Goal: Transaction & Acquisition: Purchase product/service

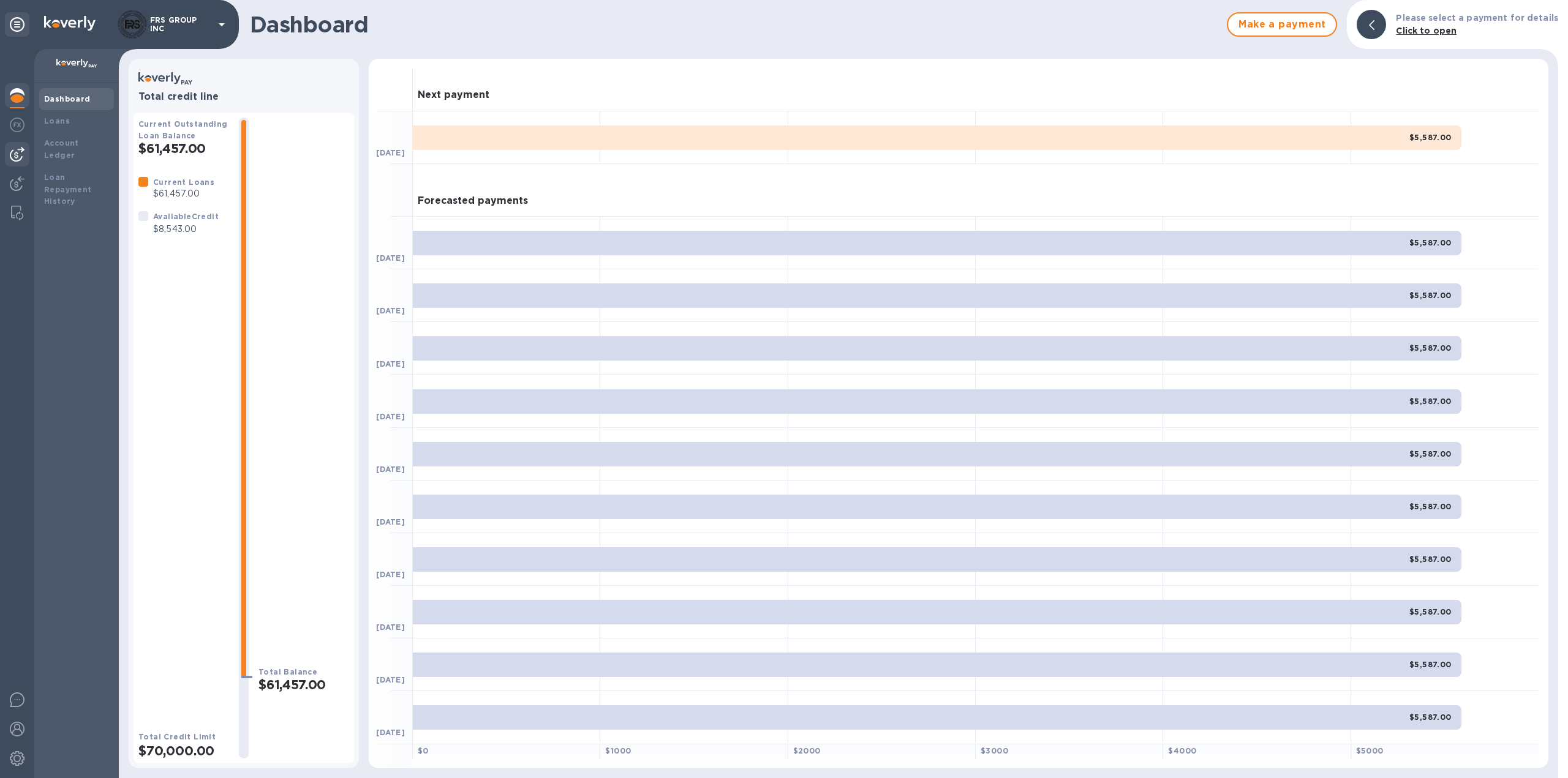
click at [20, 154] on img at bounding box center [17, 155] width 15 height 15
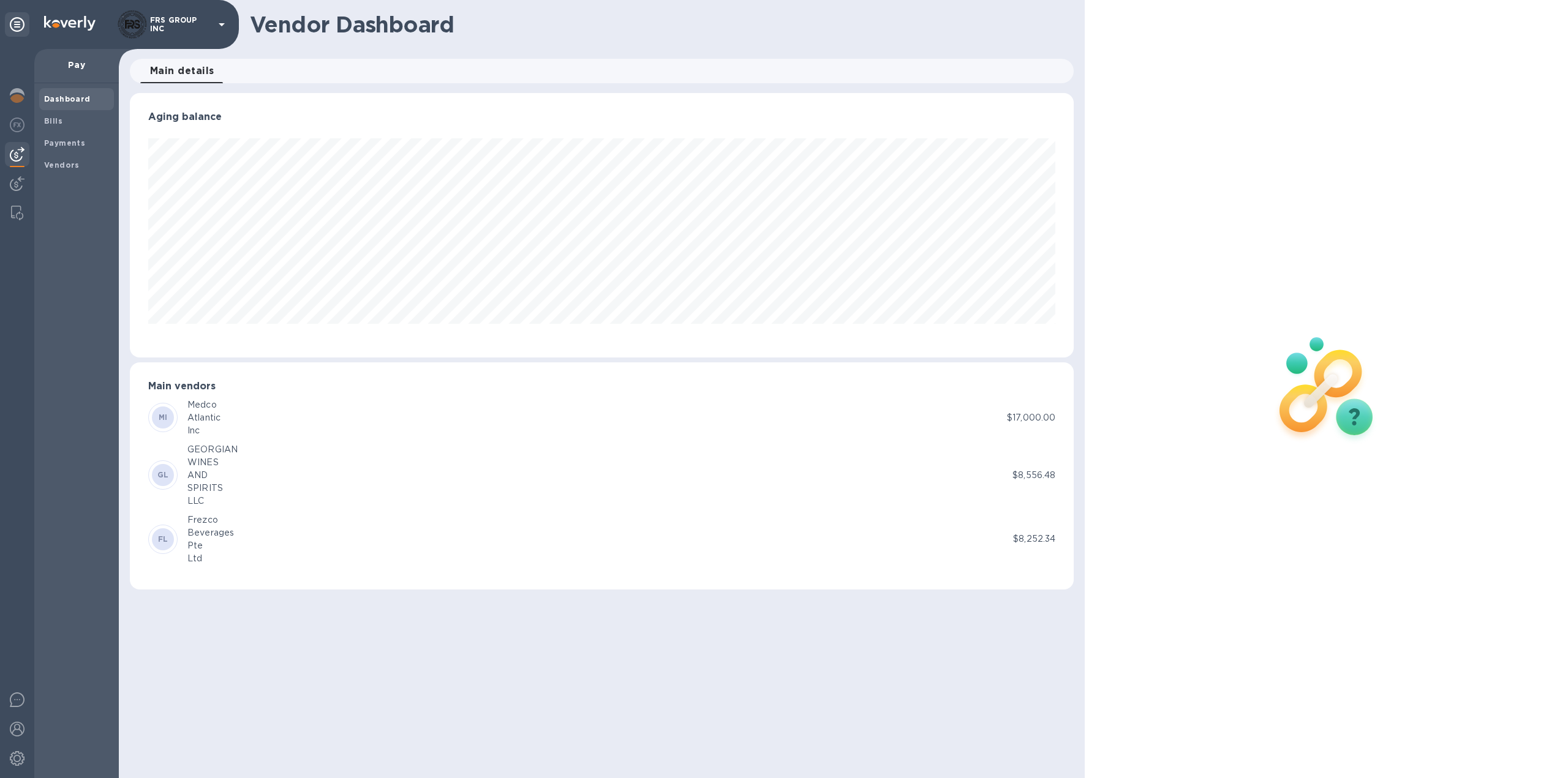
scroll to position [264, 945]
click at [77, 139] on b "Payments" at bounding box center [65, 143] width 41 height 9
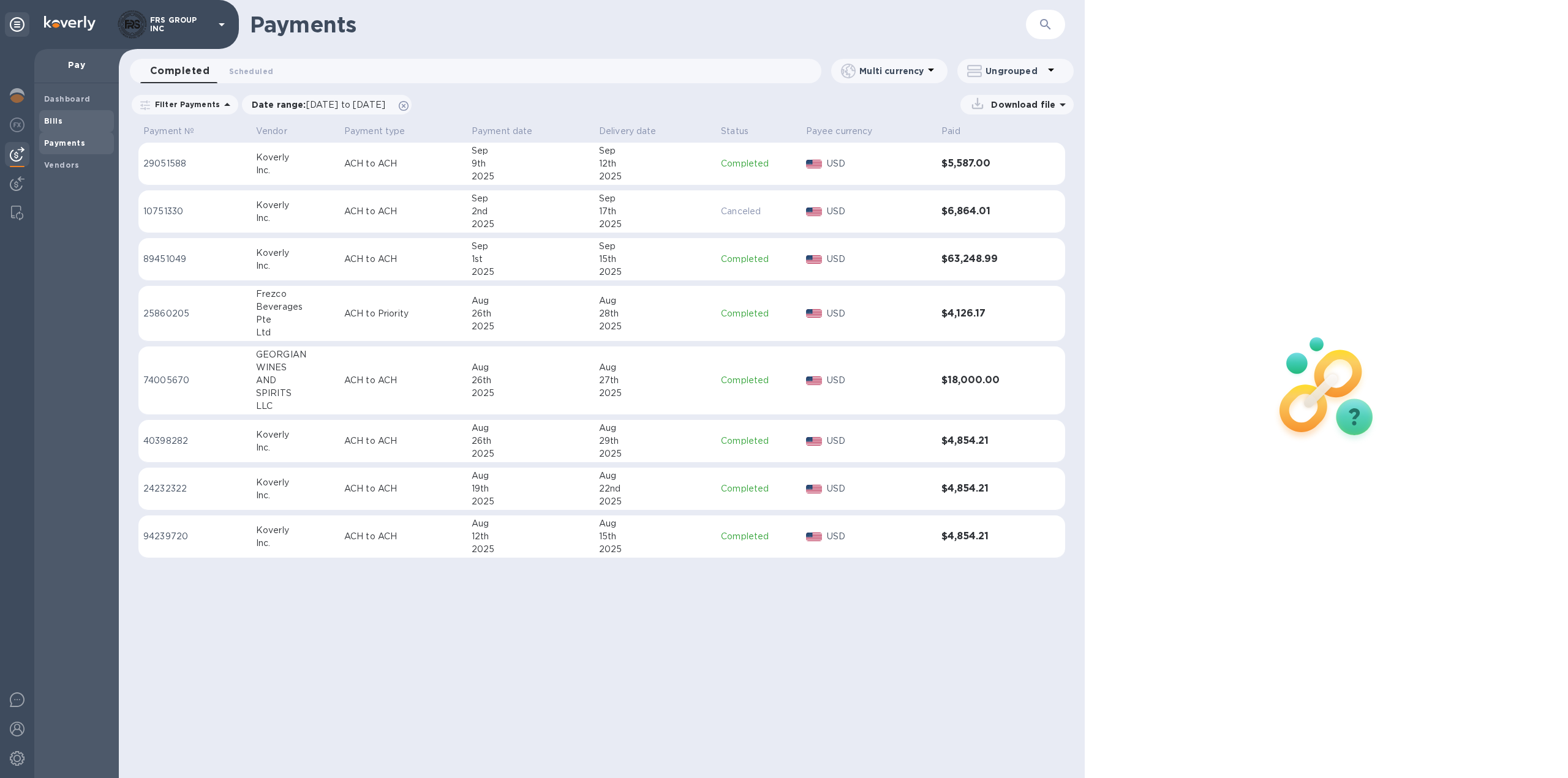
click at [64, 120] on span "Bills" at bounding box center [77, 122] width 65 height 12
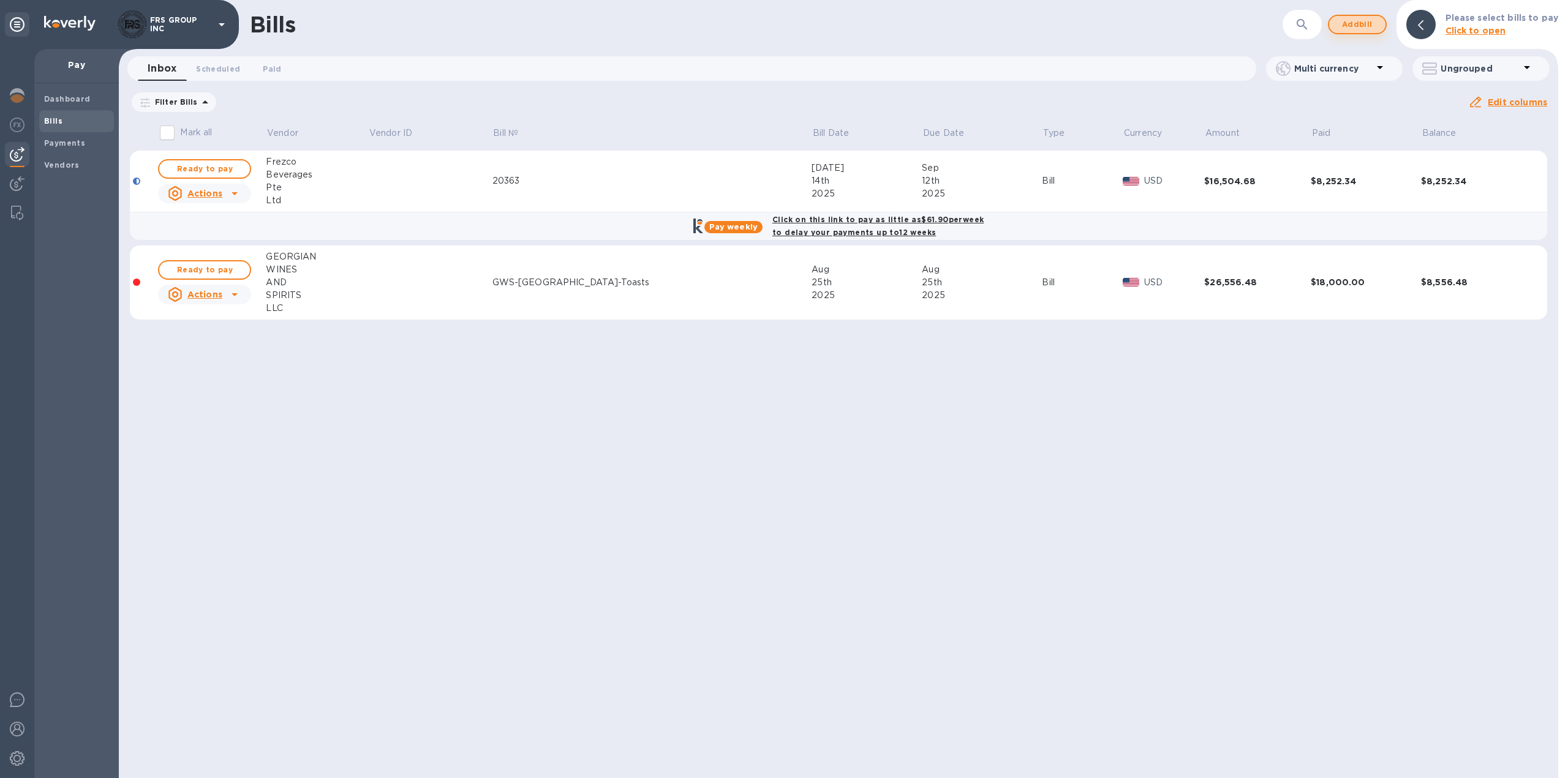
click at [1359, 21] on span "Add bill" at bounding box center [1357, 25] width 37 height 15
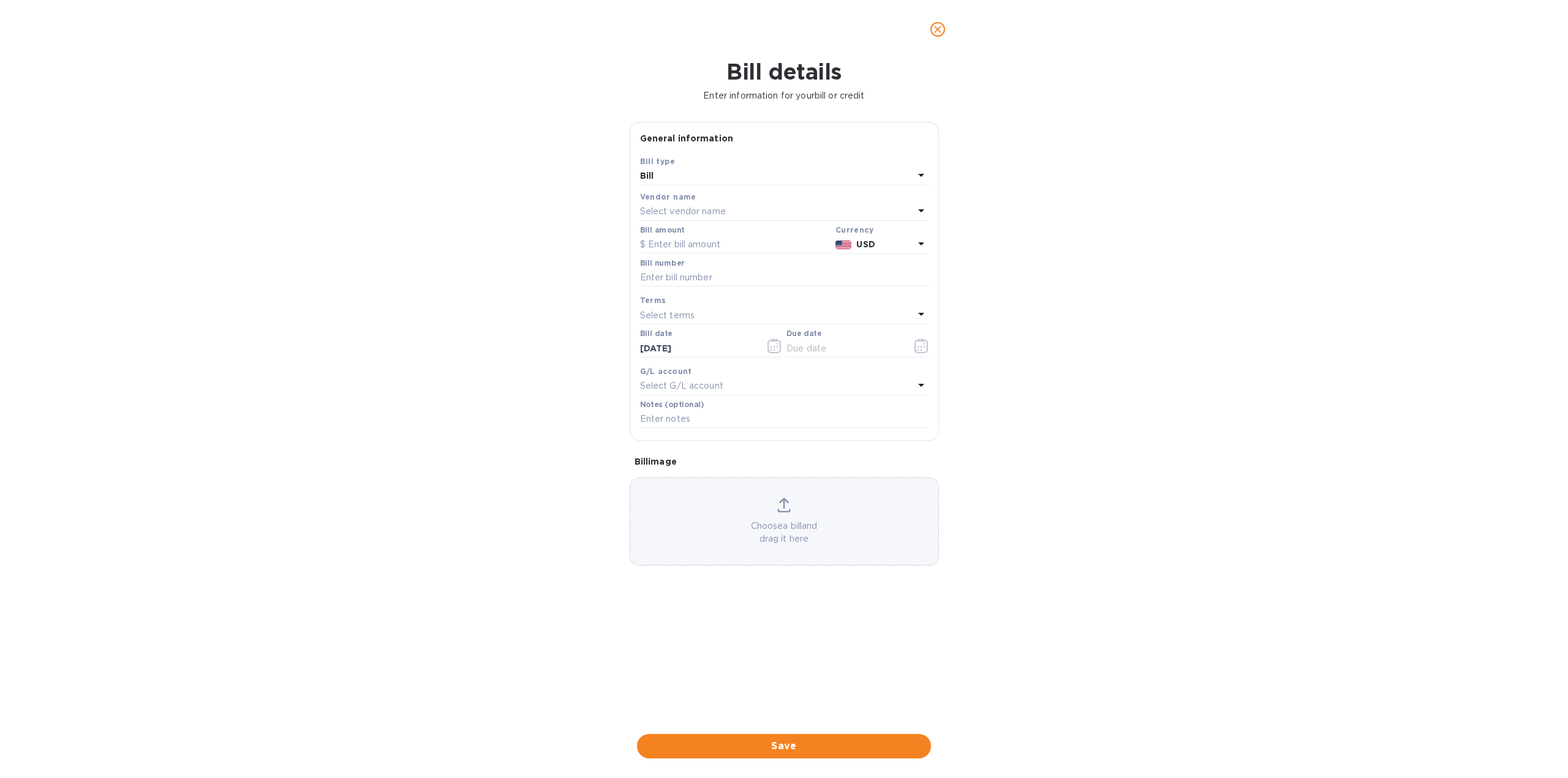
click at [689, 205] on p "Select vendor name" at bounding box center [683, 211] width 86 height 13
click at [706, 338] on p "JSC HEALTHY WATER" at bounding box center [779, 337] width 259 height 13
click at [652, 247] on input "text" at bounding box center [734, 244] width 190 height 18
type input "7,750.08"
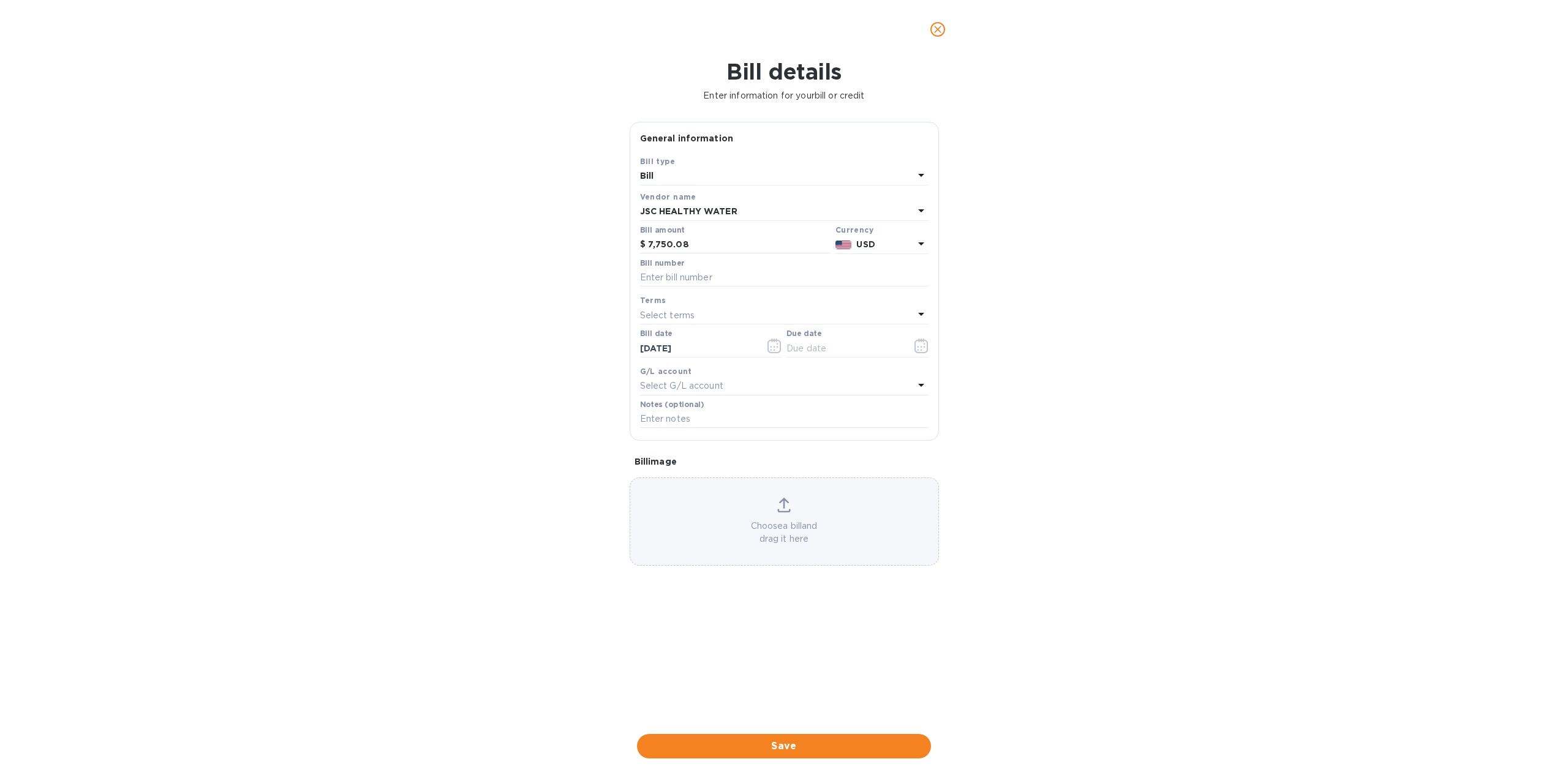
click at [330, 496] on div "Bill details Enter information for your bill or credit General information Save…" at bounding box center [784, 418] width 1568 height 719
click at [680, 281] on input "text" at bounding box center [784, 277] width 289 height 18
type input "01"
click at [657, 313] on p "Select terms" at bounding box center [667, 315] width 55 height 13
click at [663, 475] on p "COD" at bounding box center [779, 476] width 259 height 13
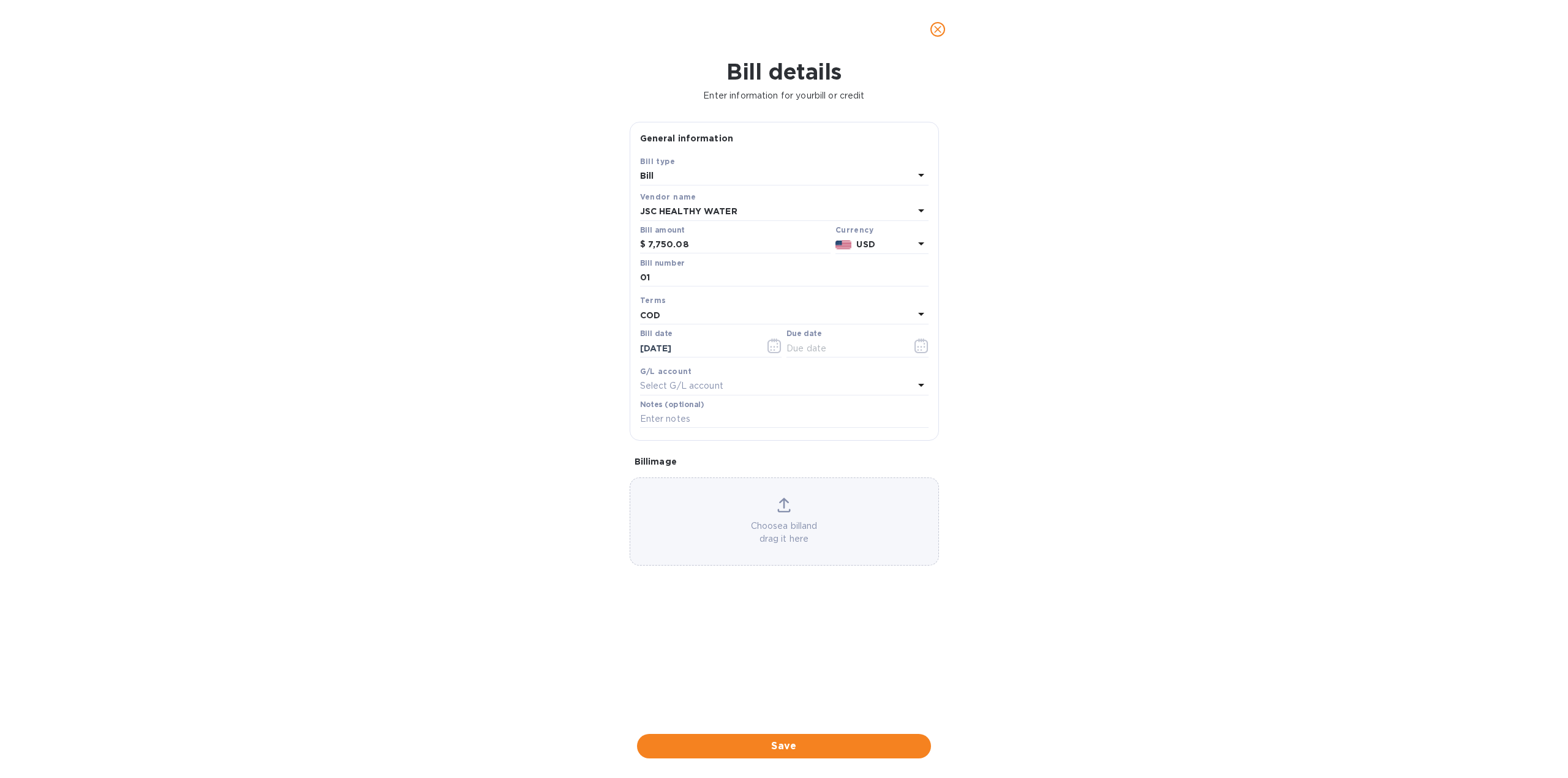
type input "09/12/2025"
click at [791, 744] on span "Save" at bounding box center [784, 747] width 274 height 15
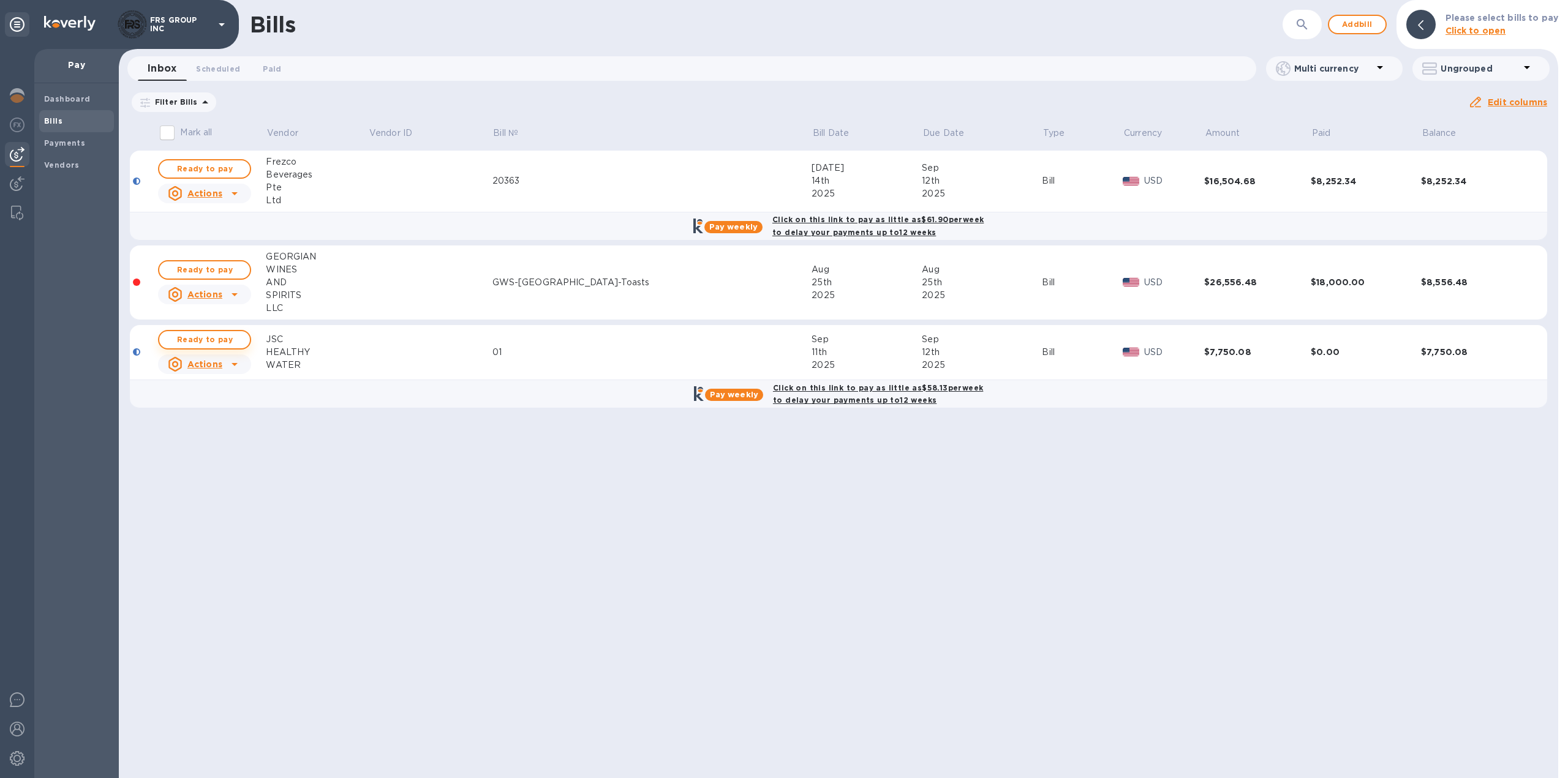
click at [224, 336] on span "Ready to pay" at bounding box center [204, 340] width 71 height 15
click at [388, 471] on div "Bills ​ Add bill Please select bills to pay Click to open Inbox 0 Scheduled 0 P…" at bounding box center [839, 389] width 1439 height 778
click at [222, 339] on span "Ready to pay" at bounding box center [204, 340] width 71 height 15
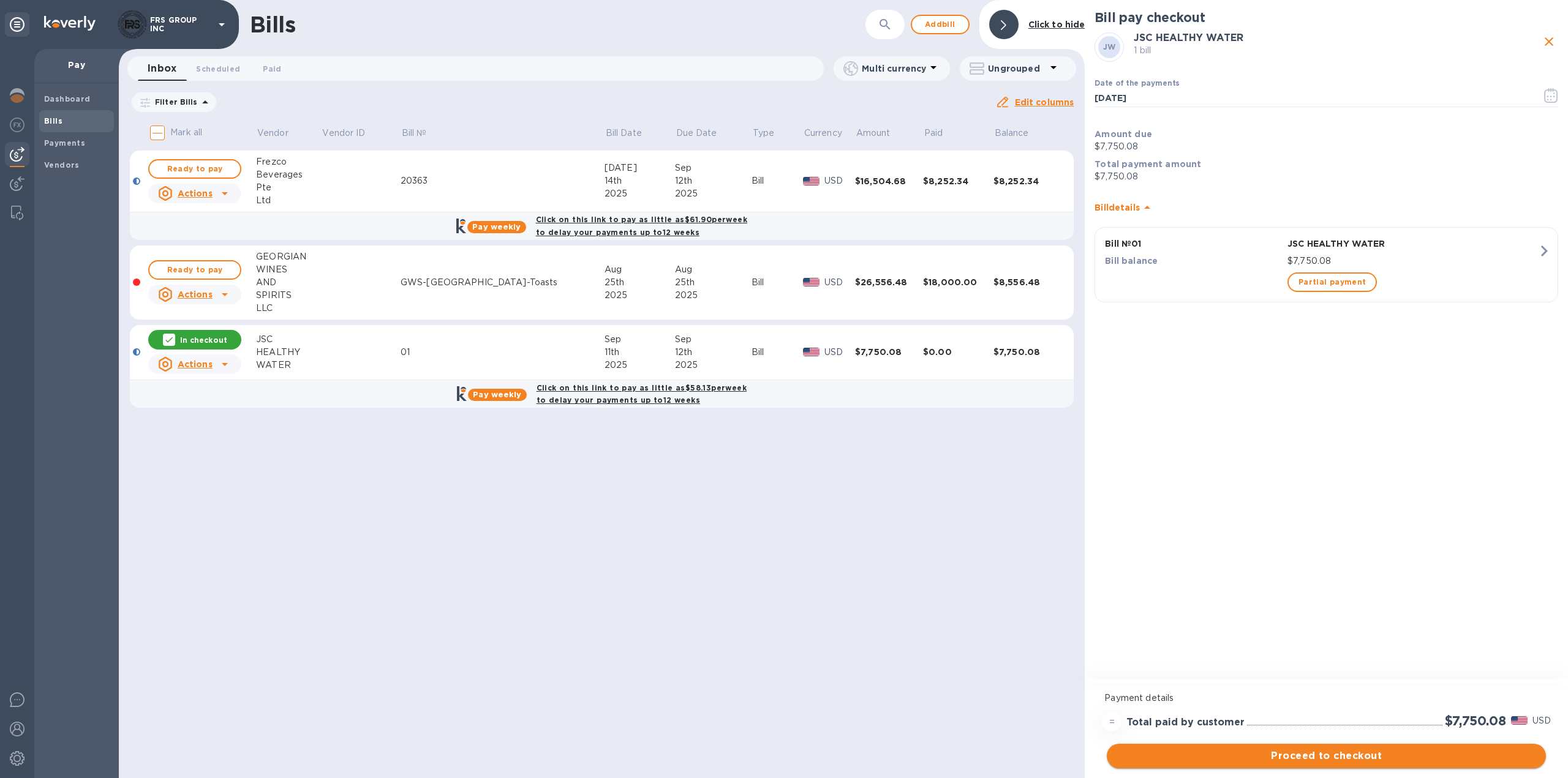
click at [1357, 757] on span "Proceed to checkout" at bounding box center [1326, 756] width 420 height 15
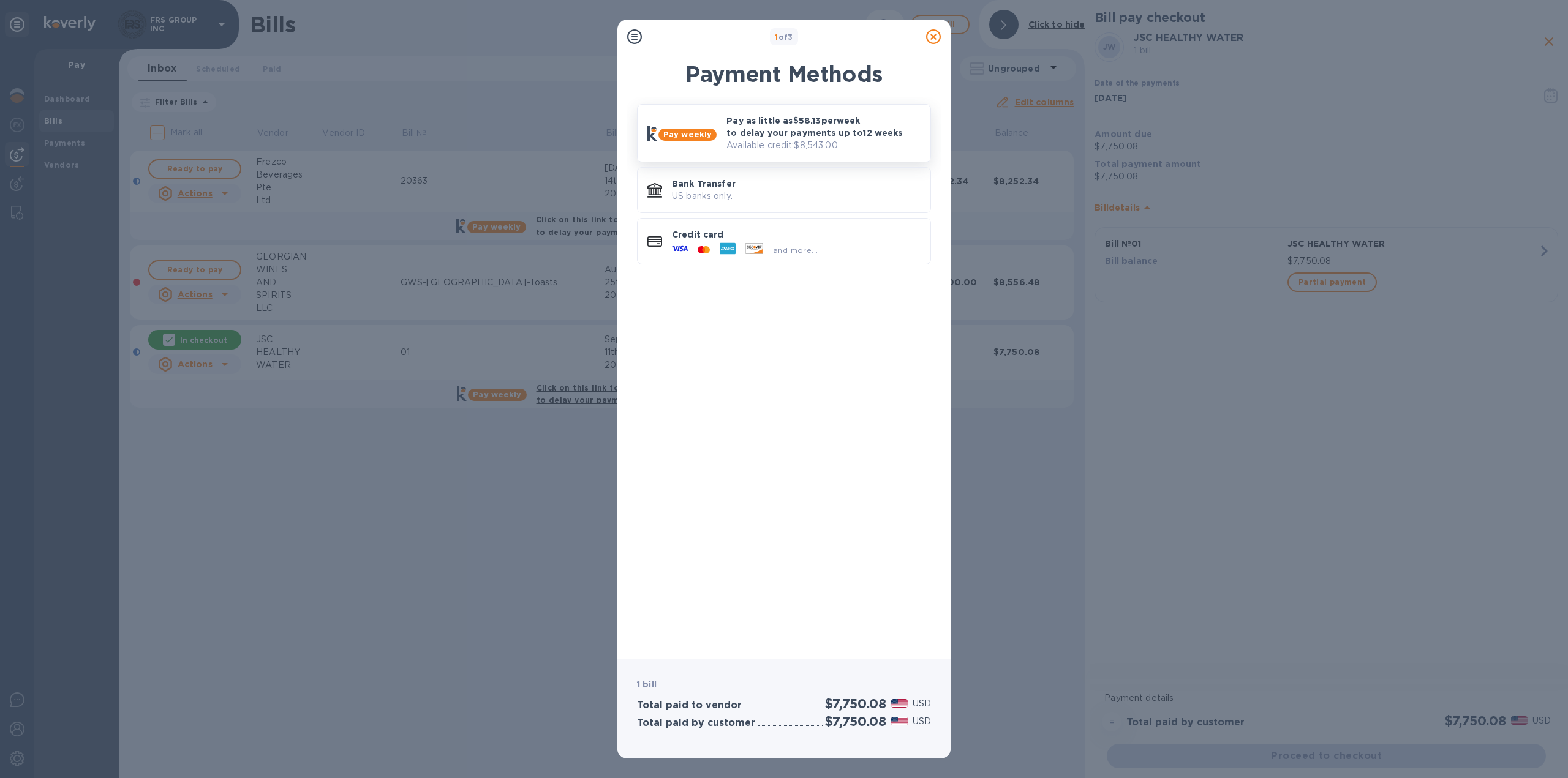
click at [772, 135] on p "Pay as little as $58.13 per week to delay your payments up to 12 weeks" at bounding box center [823, 127] width 194 height 24
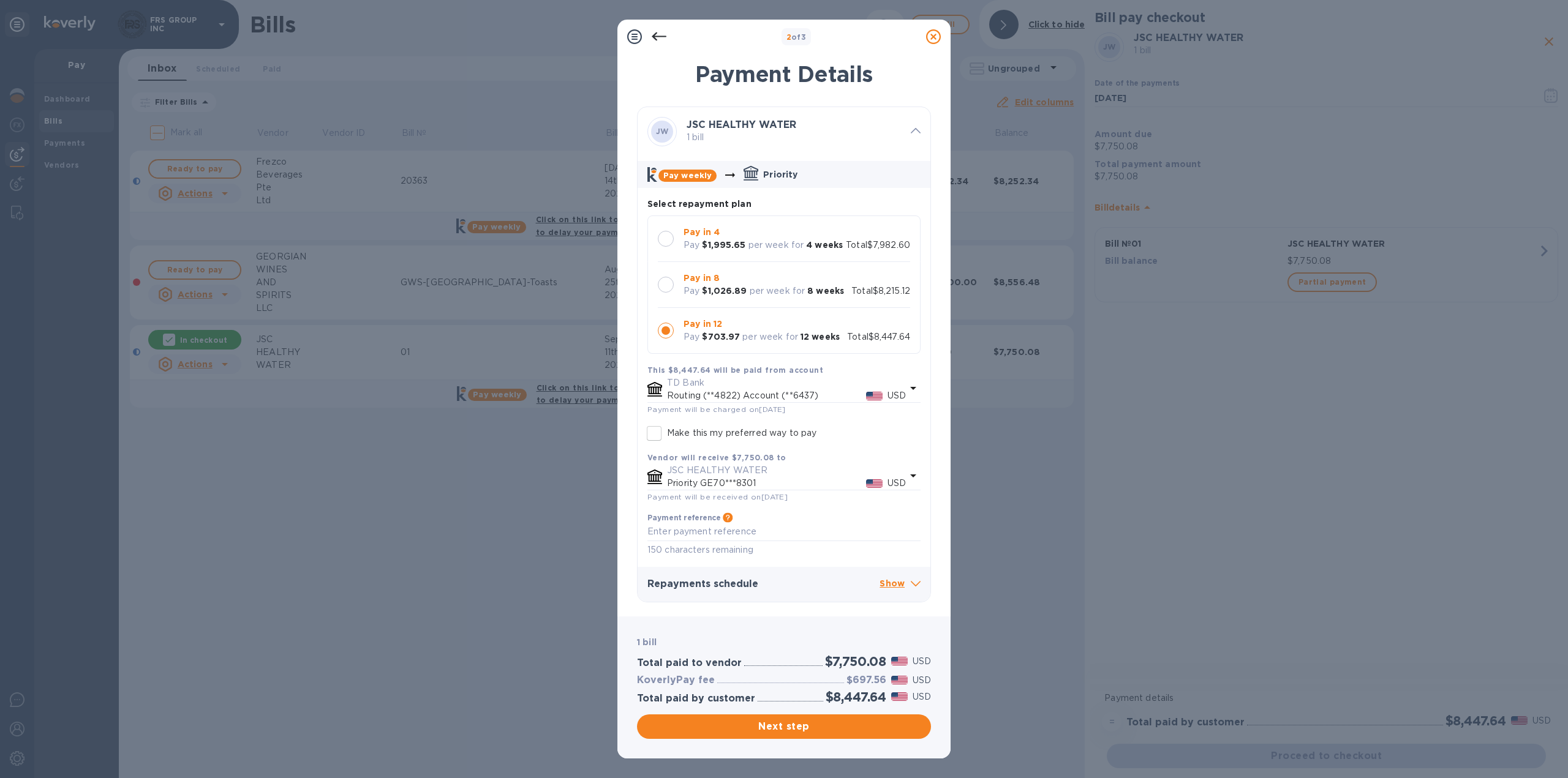
click at [667, 330] on div at bounding box center [666, 331] width 16 height 16
click at [781, 725] on span "Next step" at bounding box center [784, 727] width 274 height 15
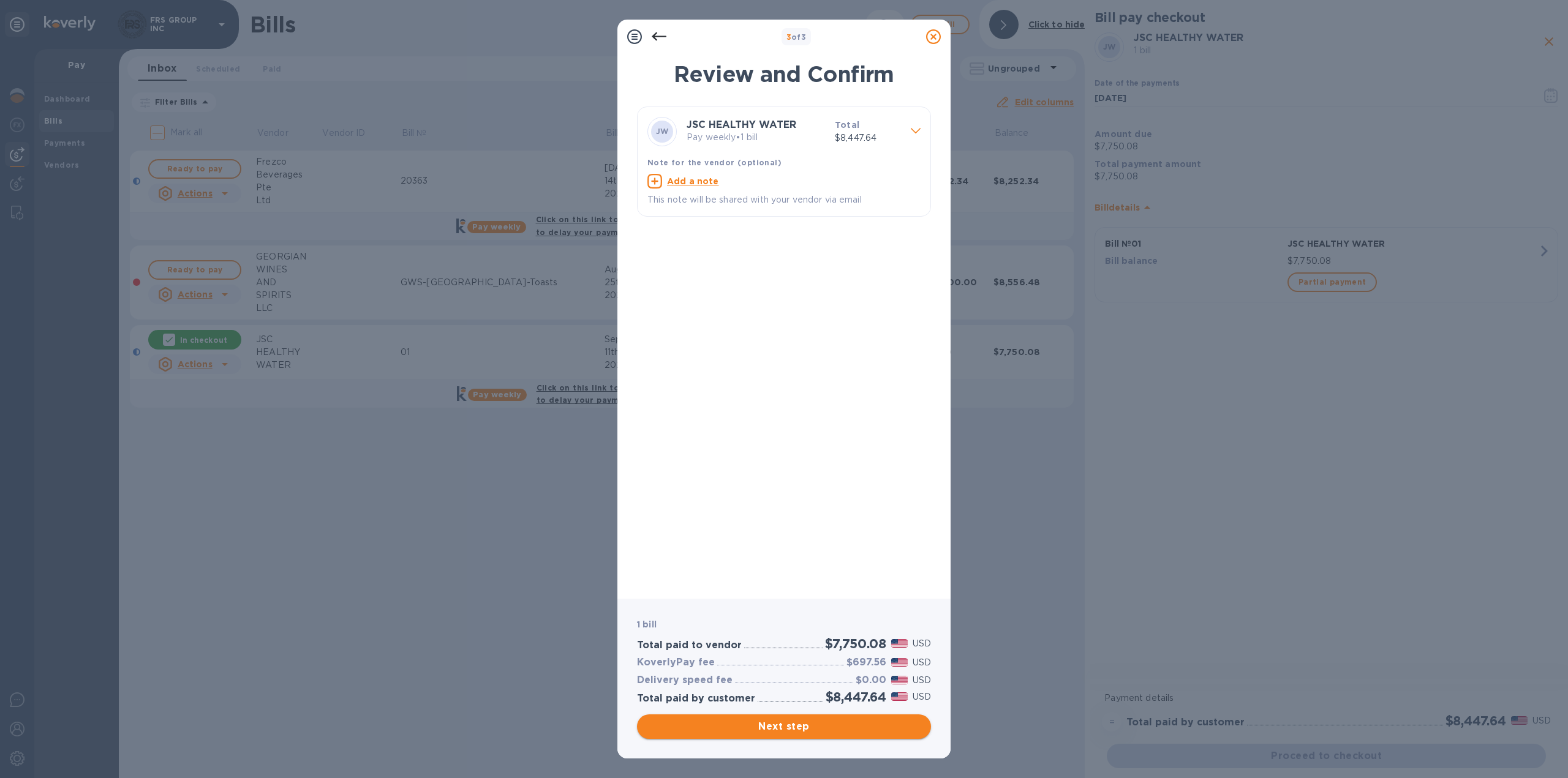
click at [787, 728] on span "Next step" at bounding box center [784, 727] width 274 height 15
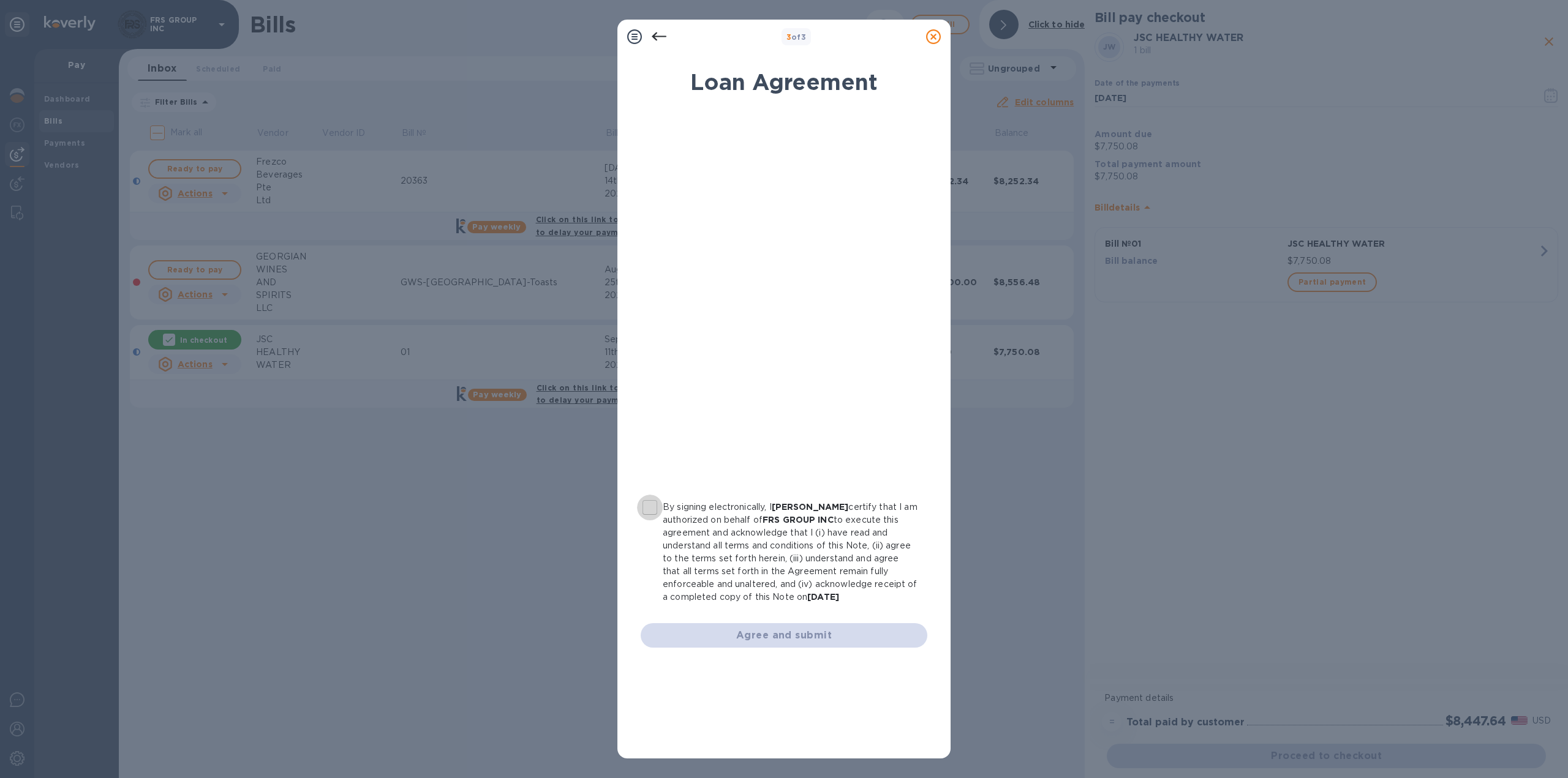
click at [650, 511] on input "By signing electronically, I George Mtchedlishvili certify that I am authorized…" at bounding box center [650, 507] width 26 height 26
checkbox input "true"
click at [802, 632] on span "Agree and submit" at bounding box center [784, 636] width 267 height 15
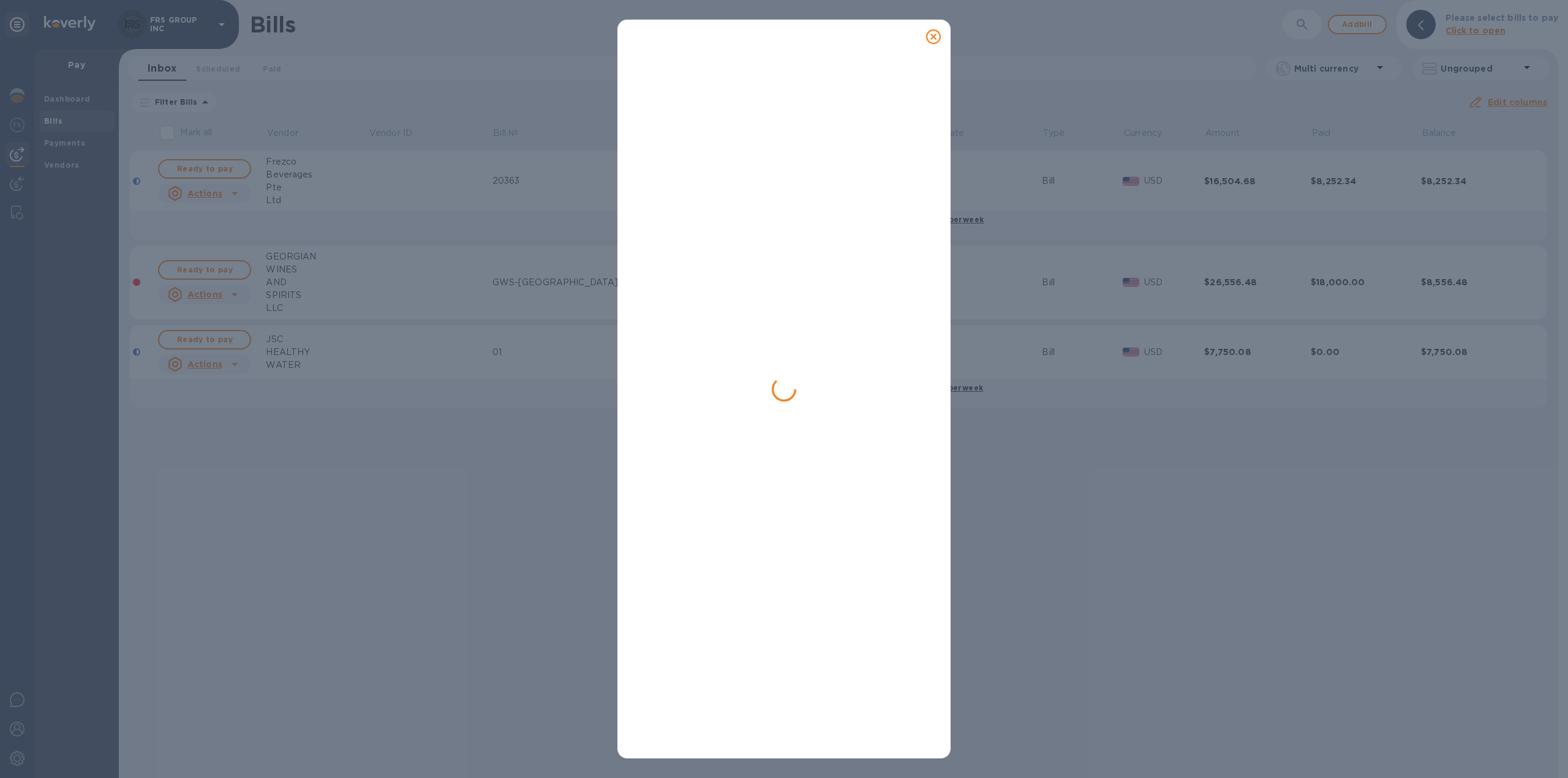
click at [522, 605] on div at bounding box center [784, 389] width 1568 height 778
click at [243, 540] on div at bounding box center [784, 389] width 1568 height 778
drag, startPoint x: 774, startPoint y: 37, endPoint x: 692, endPoint y: 34, distance: 82.1
click at [692, 34] on div at bounding box center [784, 36] width 324 height 24
click at [892, 148] on div at bounding box center [784, 405] width 294 height 688
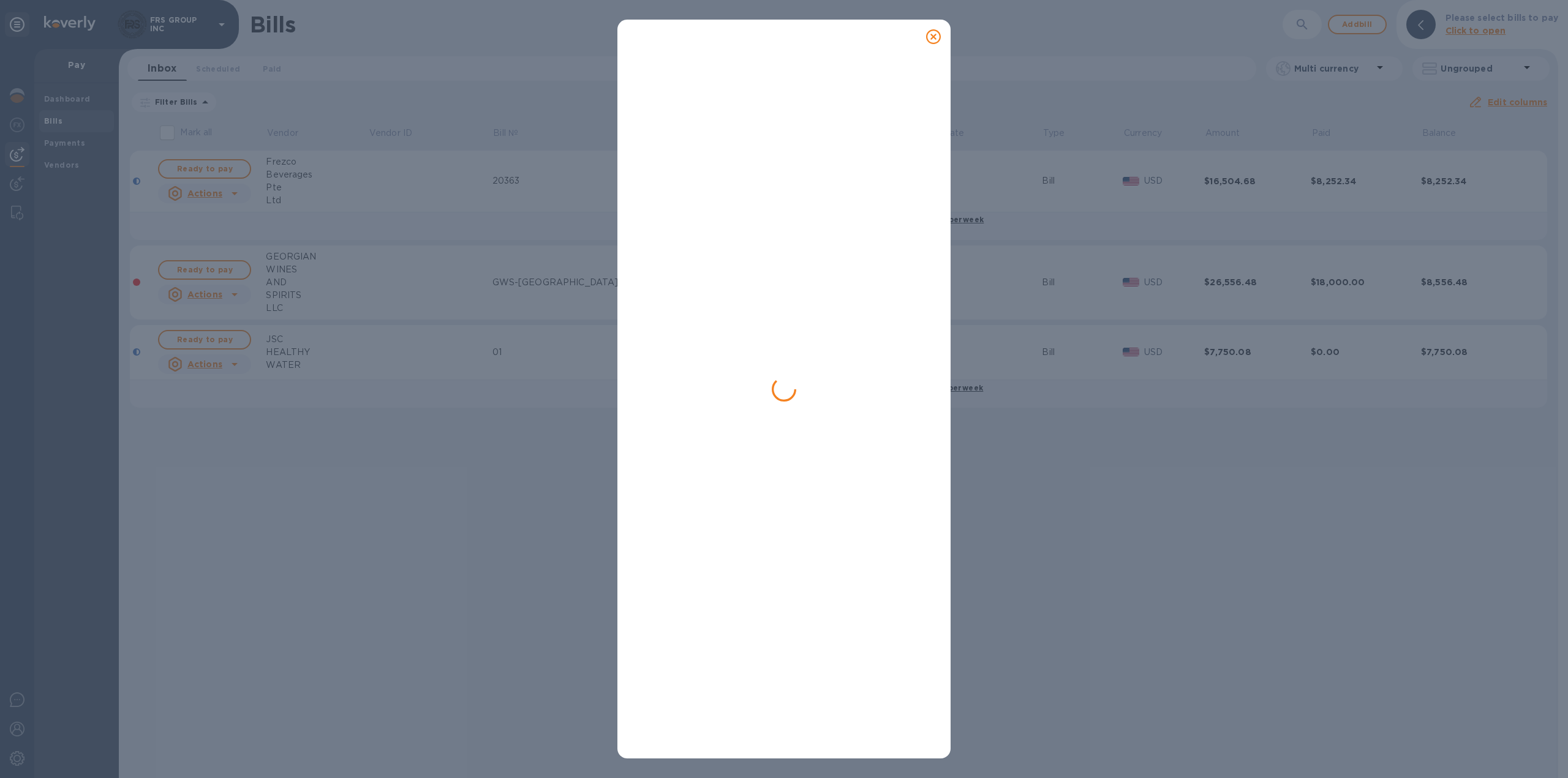
click at [1022, 565] on div at bounding box center [784, 389] width 1568 height 778
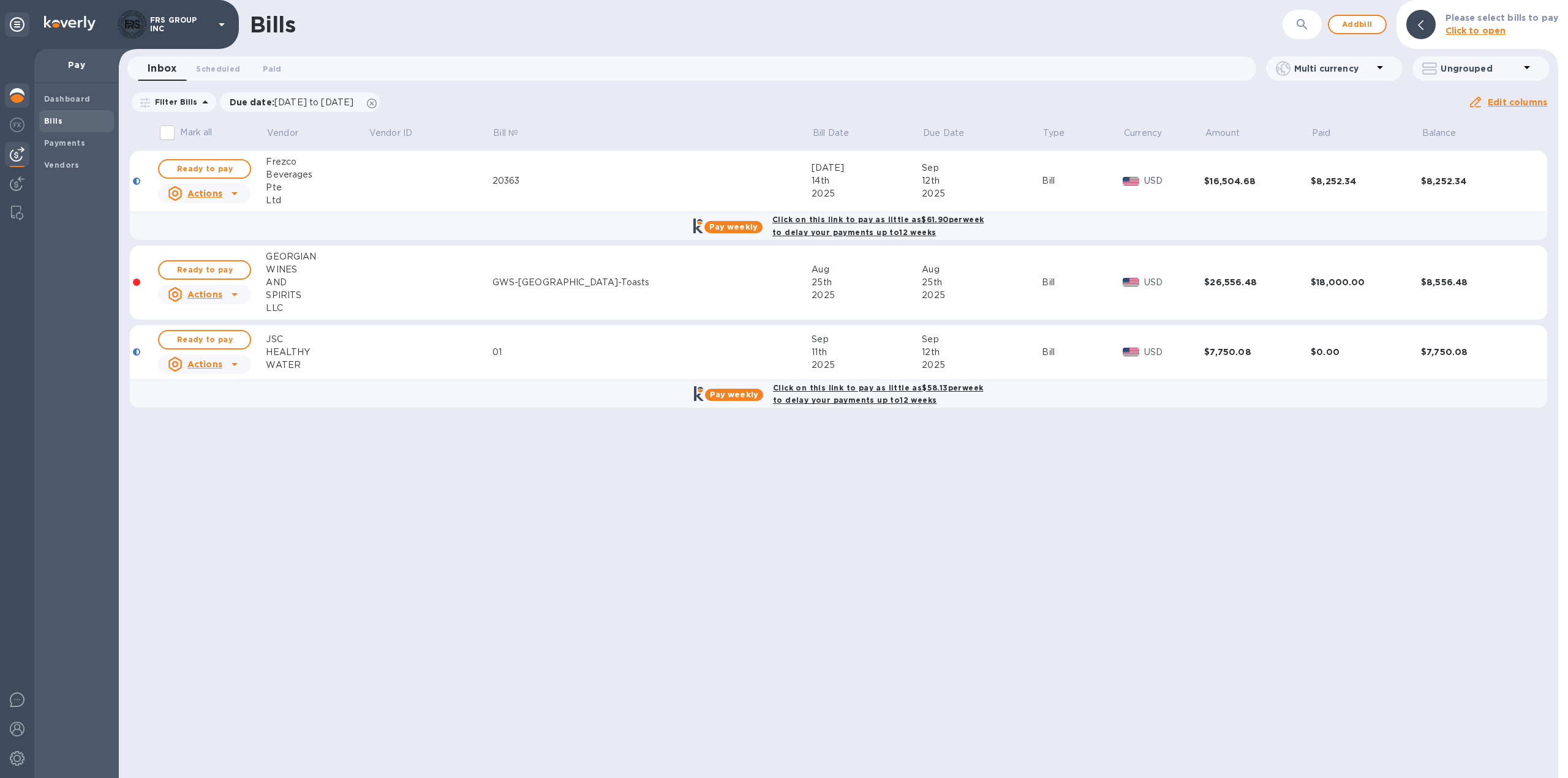
click at [17, 98] on img at bounding box center [17, 95] width 15 height 15
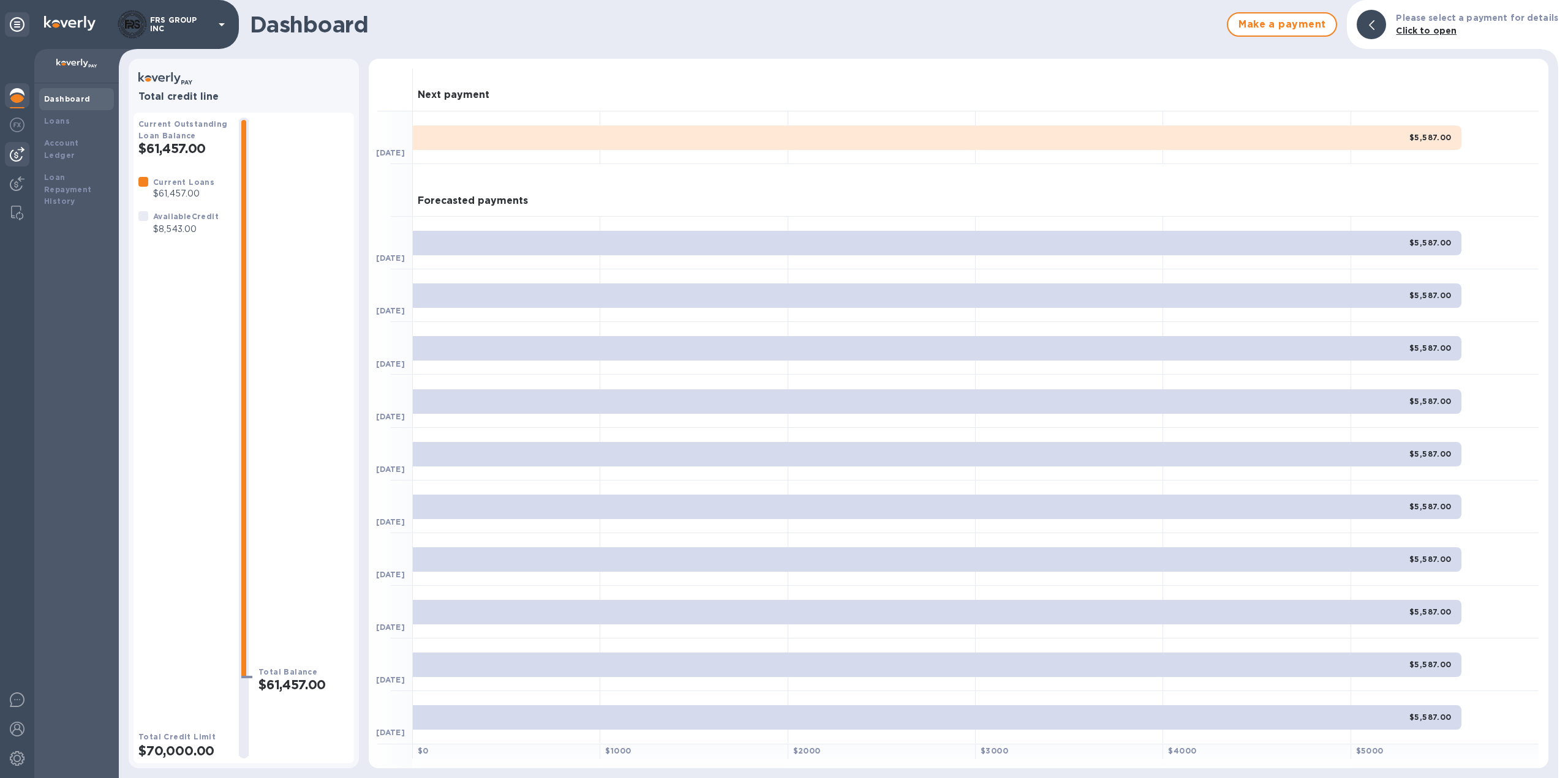
click at [19, 155] on img at bounding box center [17, 155] width 15 height 15
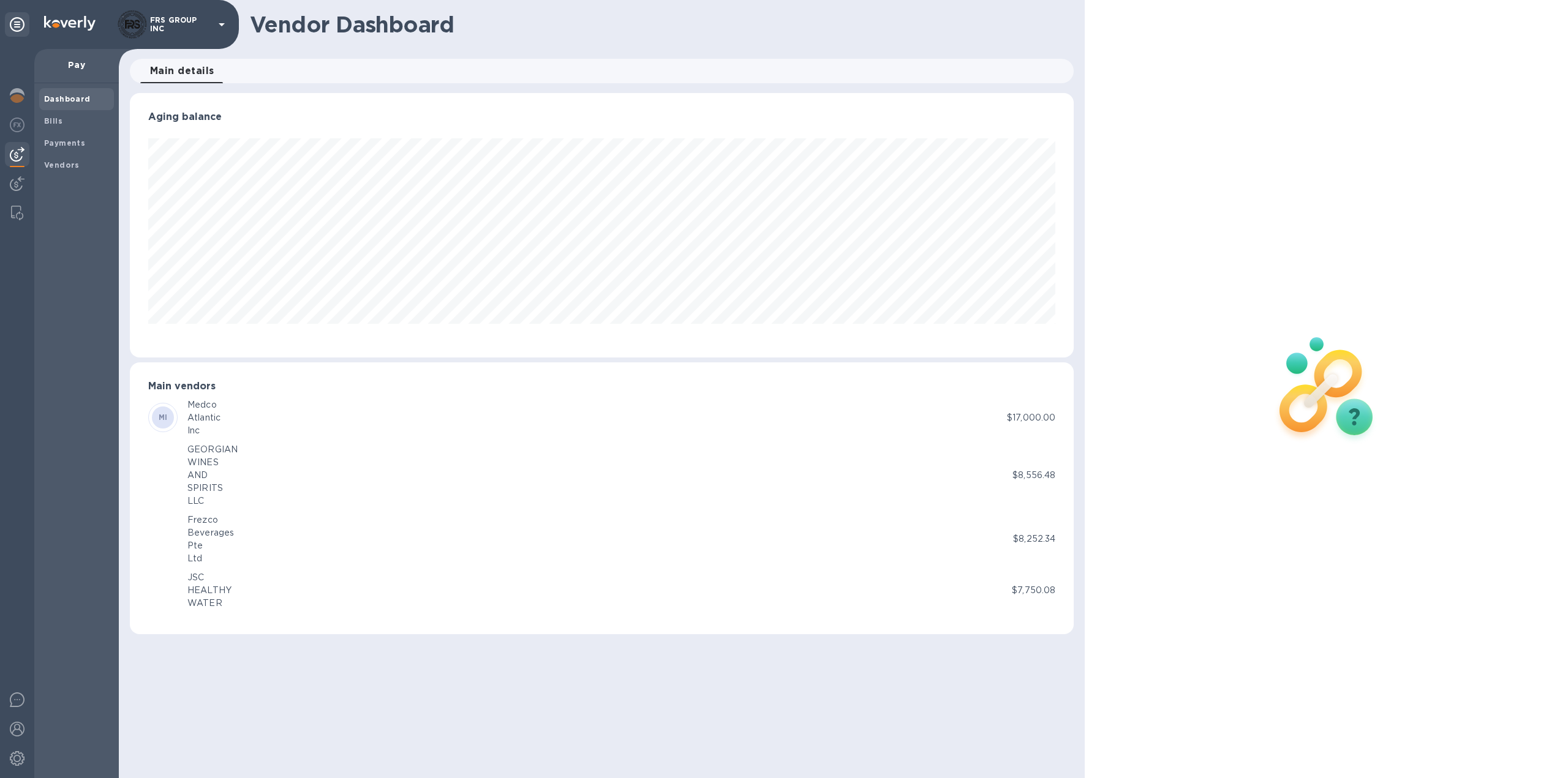
scroll to position [264, 945]
click at [55, 119] on b "Bills" at bounding box center [53, 121] width 18 height 9
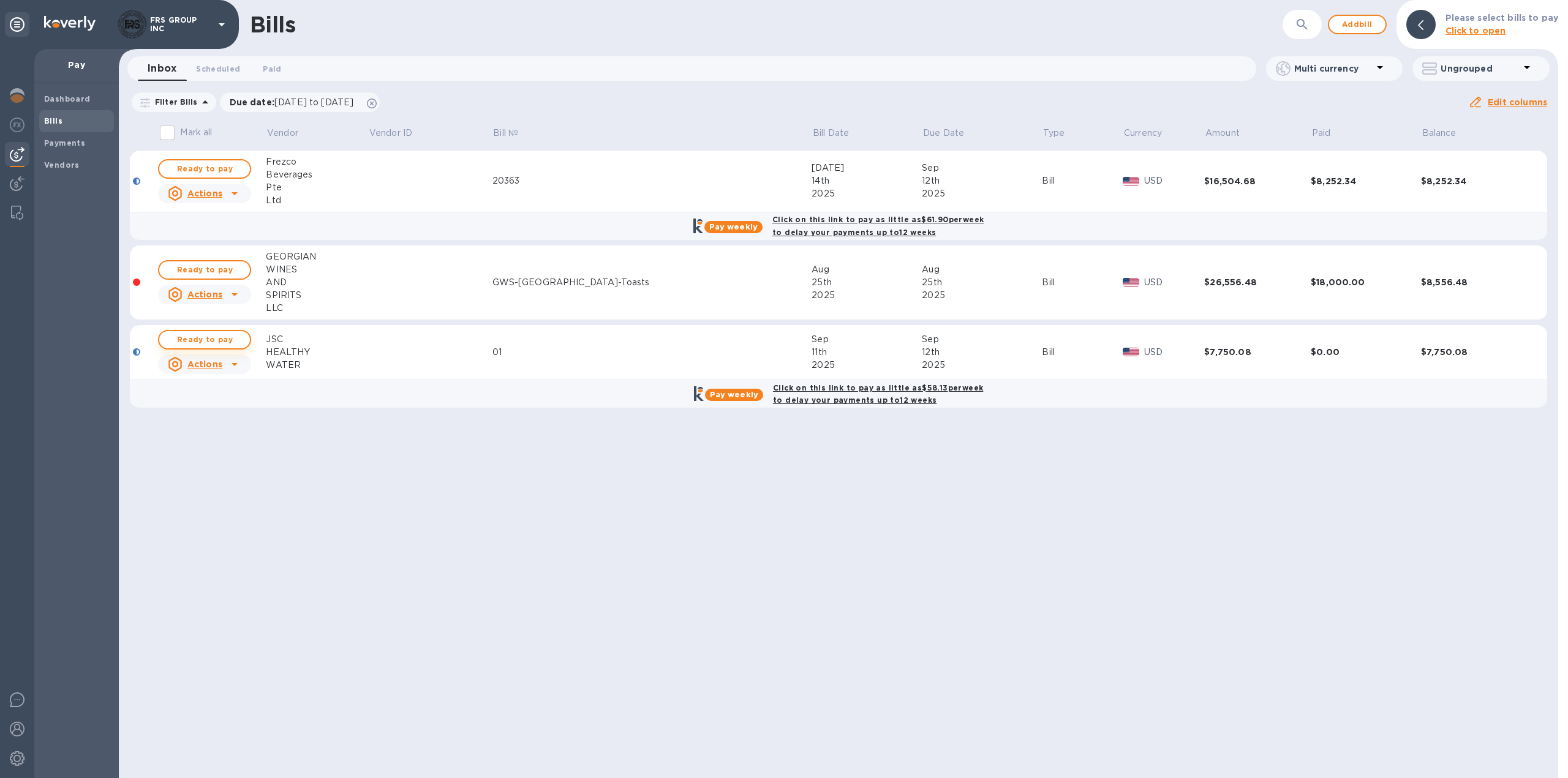
click at [216, 340] on span "Ready to pay" at bounding box center [204, 340] width 71 height 15
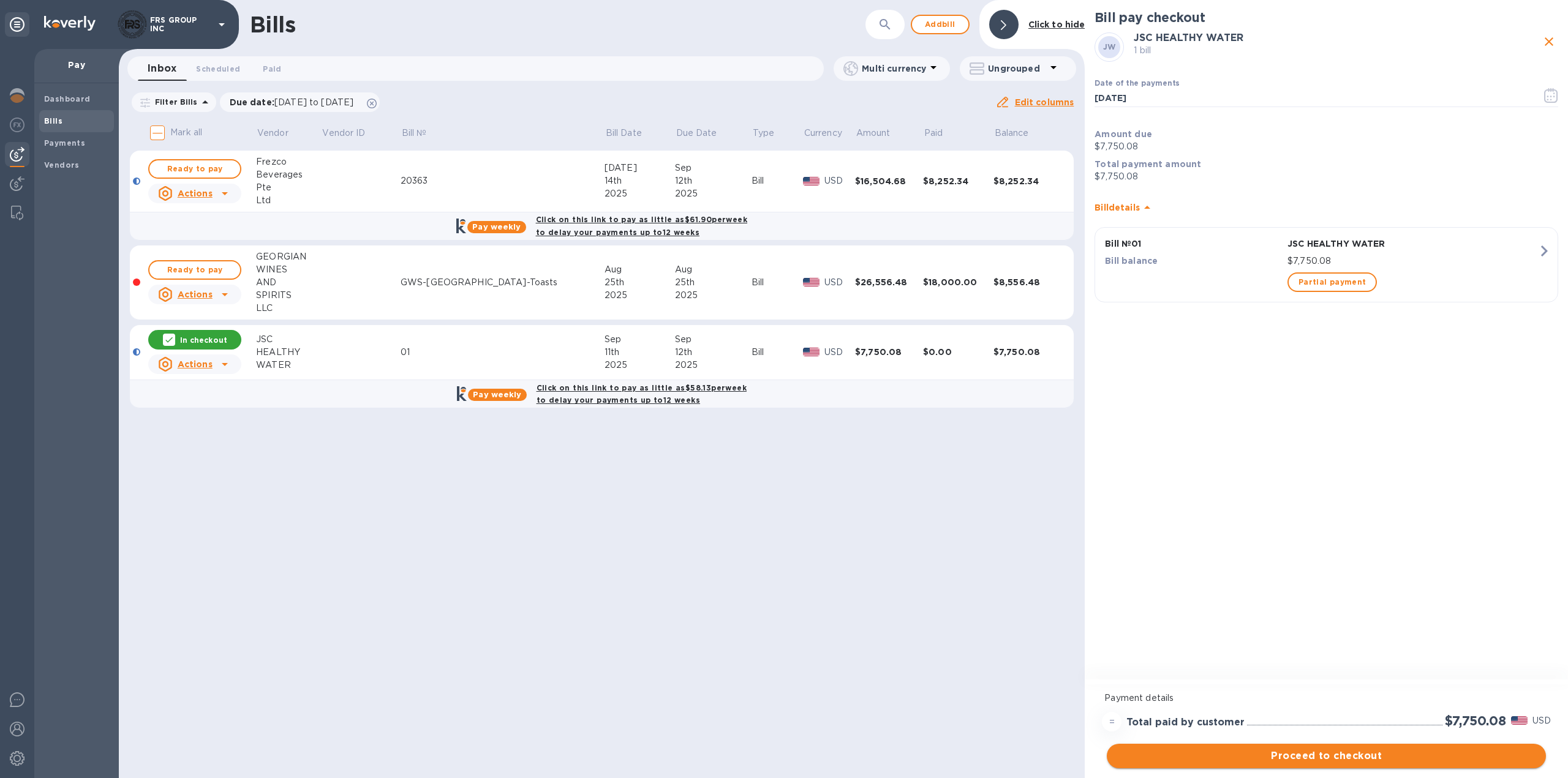
click at [1339, 760] on span "Proceed to checkout" at bounding box center [1326, 756] width 420 height 15
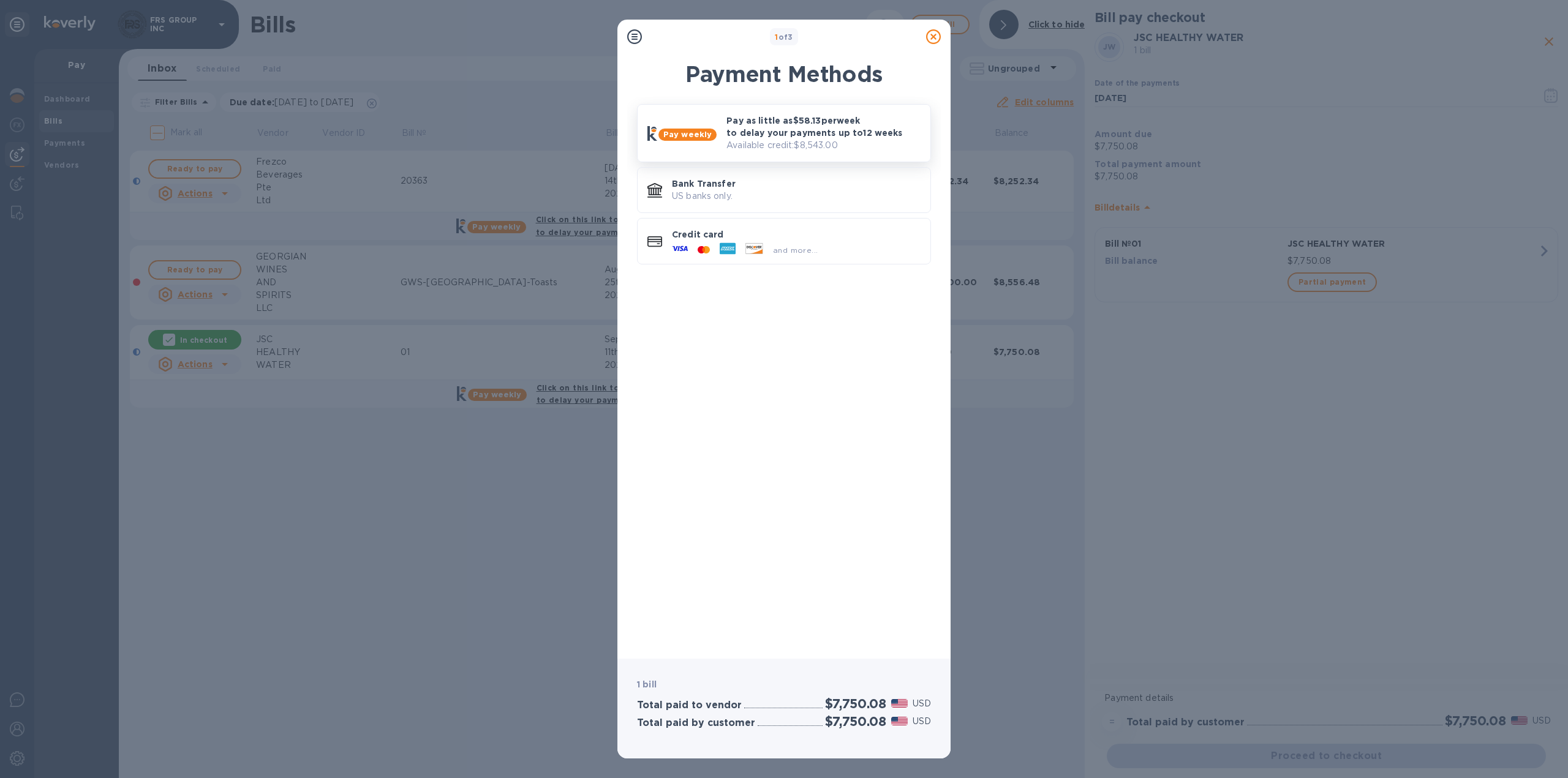
click at [762, 125] on p "Pay as little as $58.13 per week to delay your payments up to 12 weeks" at bounding box center [823, 127] width 194 height 24
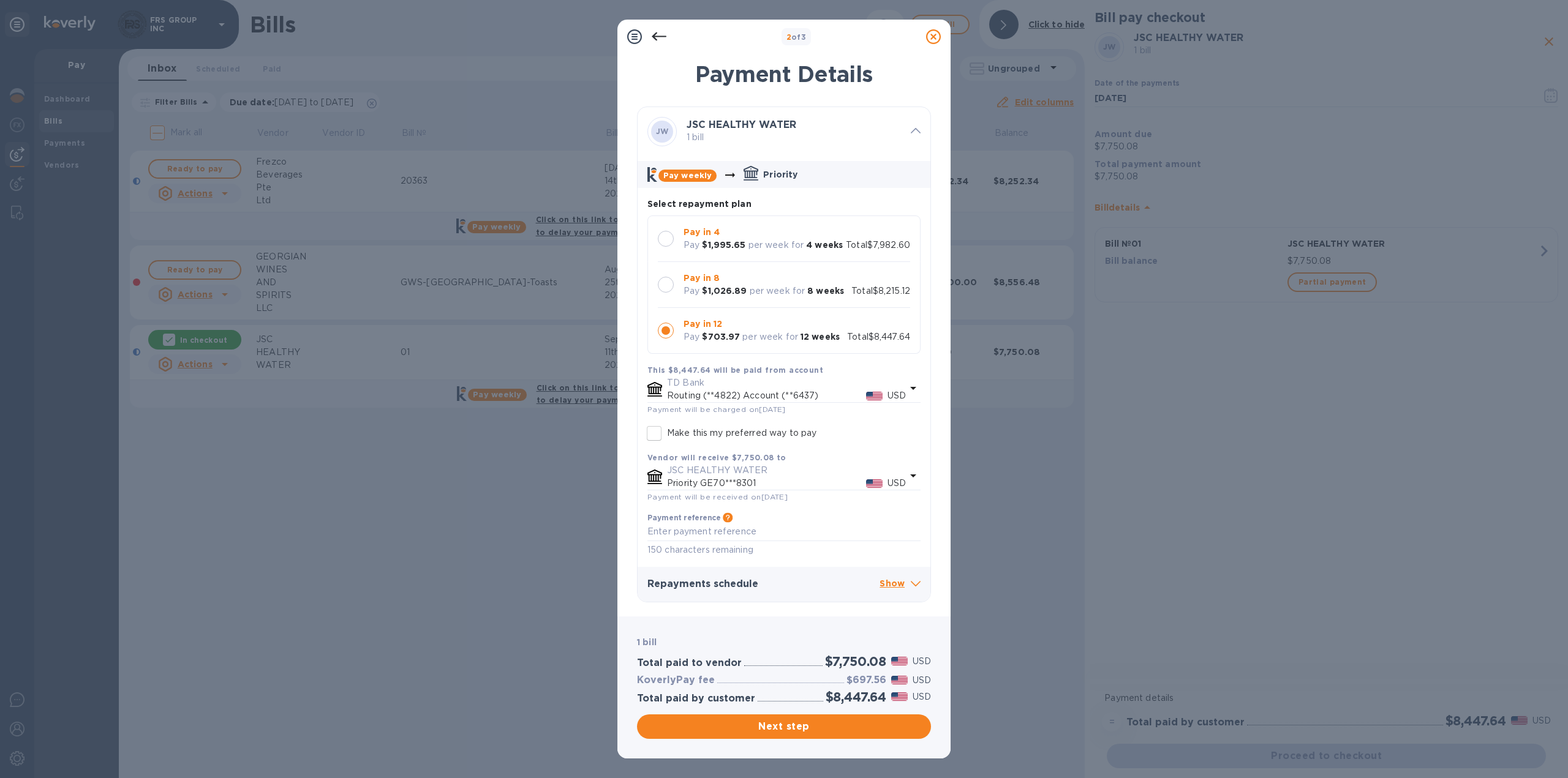
click at [432, 600] on div "2 of 3 Payment Details JW JSC HEALTHY WATER 1 bill Pay weekly Priority Select r…" at bounding box center [784, 389] width 1568 height 778
click at [932, 35] on icon at bounding box center [933, 37] width 15 height 15
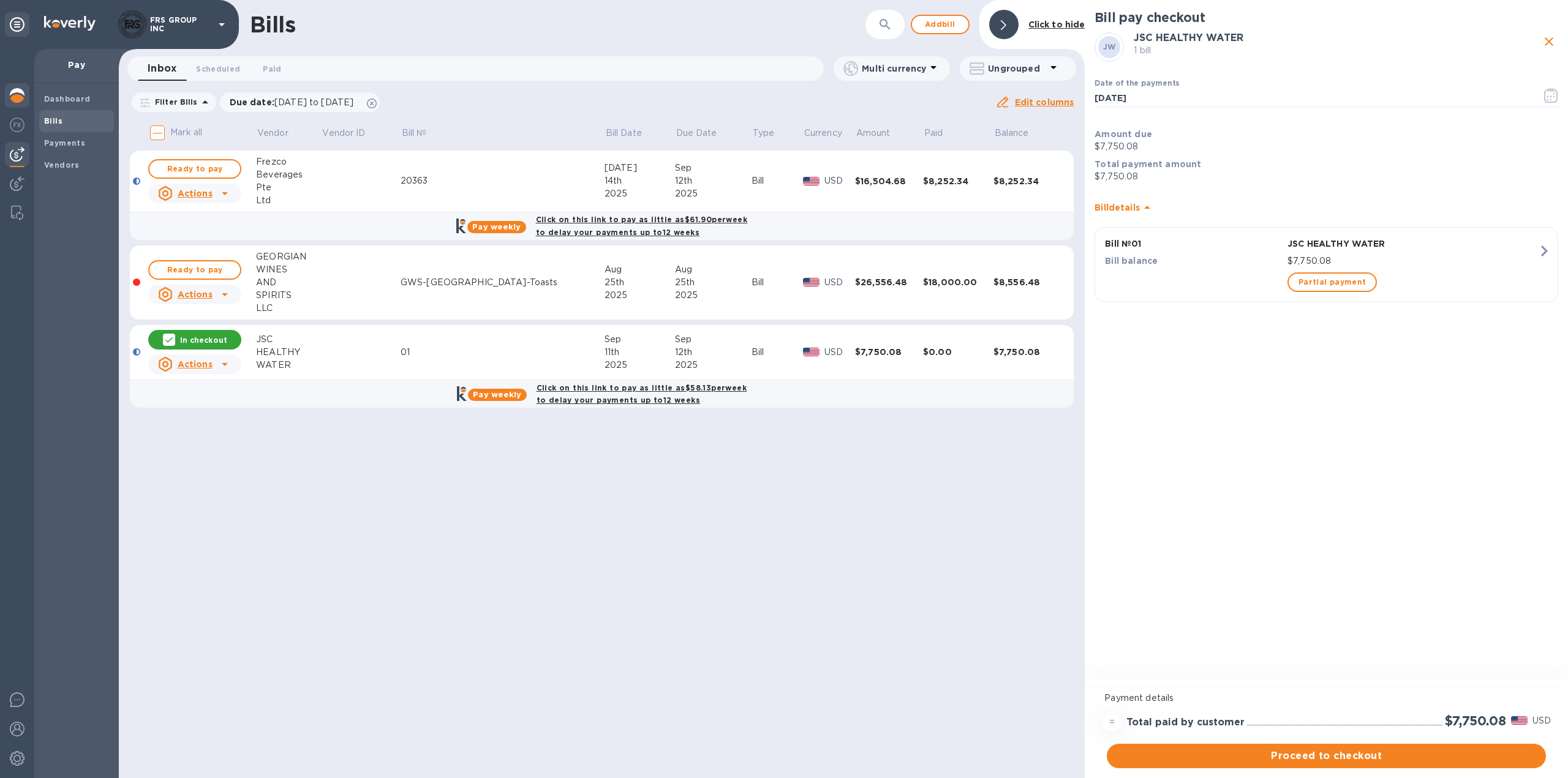
click at [19, 100] on img at bounding box center [17, 95] width 15 height 15
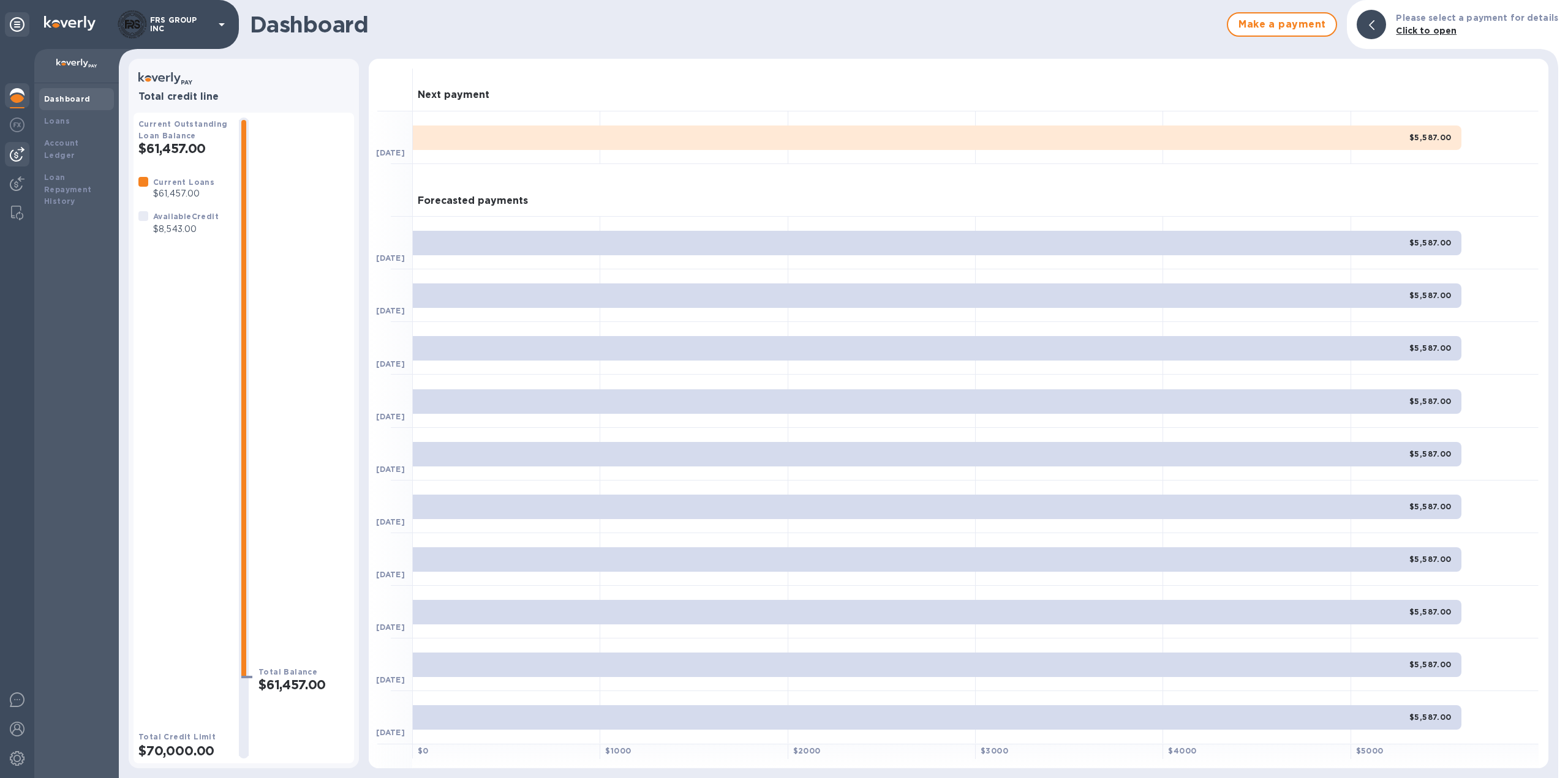
click at [18, 161] on div at bounding box center [17, 154] width 24 height 24
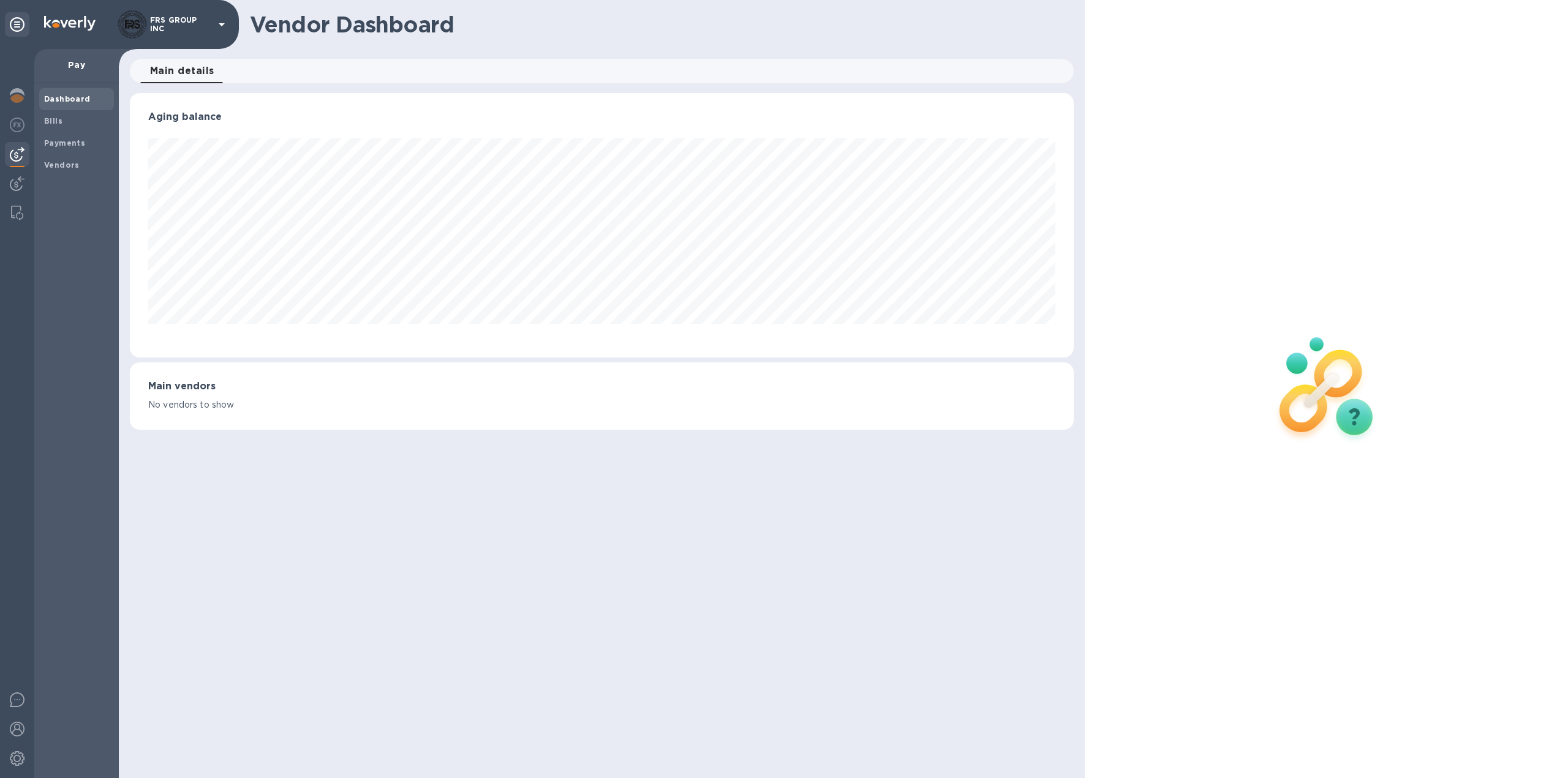
scroll to position [264, 945]
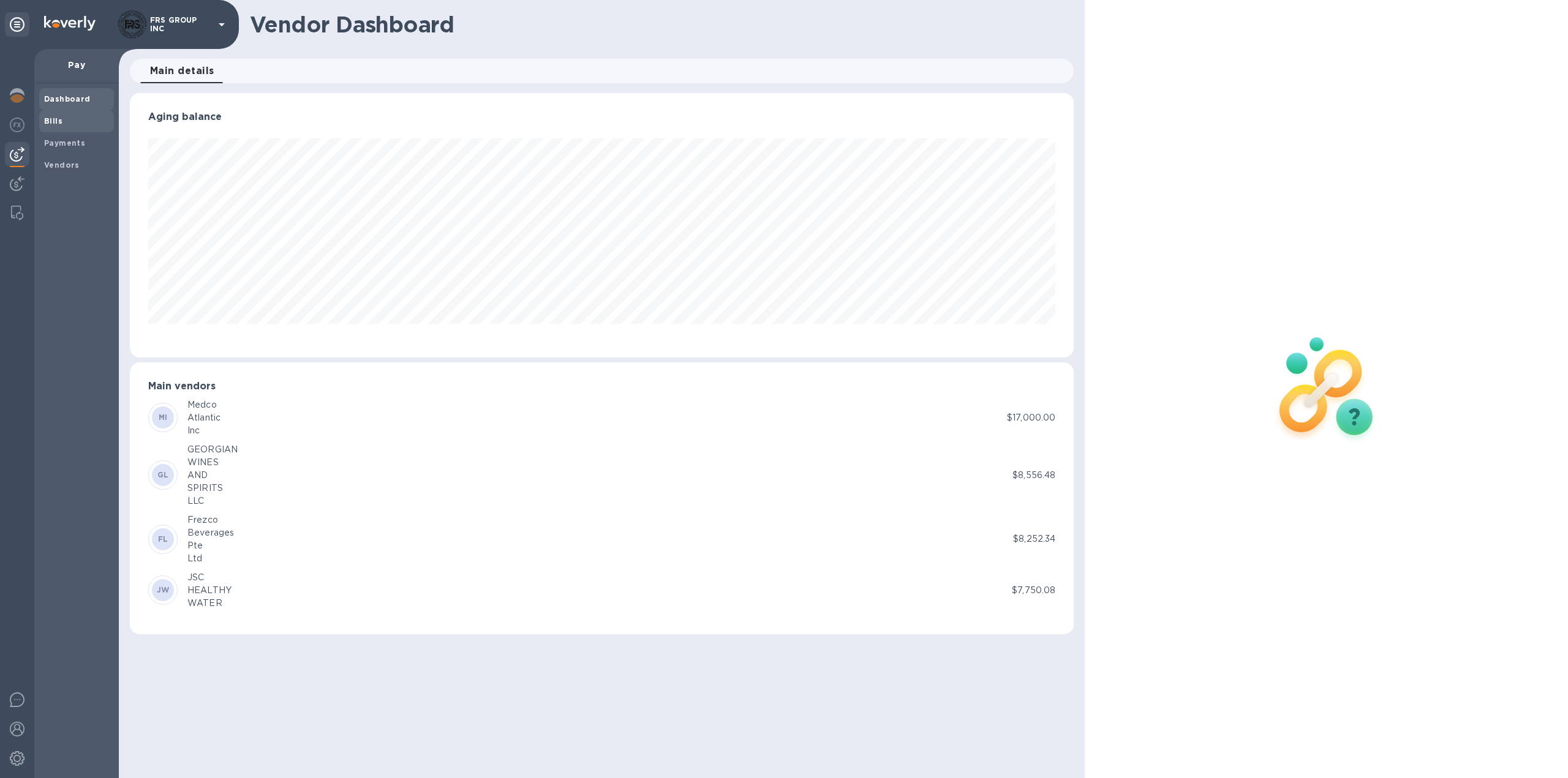
click at [60, 118] on b "Bills" at bounding box center [53, 121] width 18 height 9
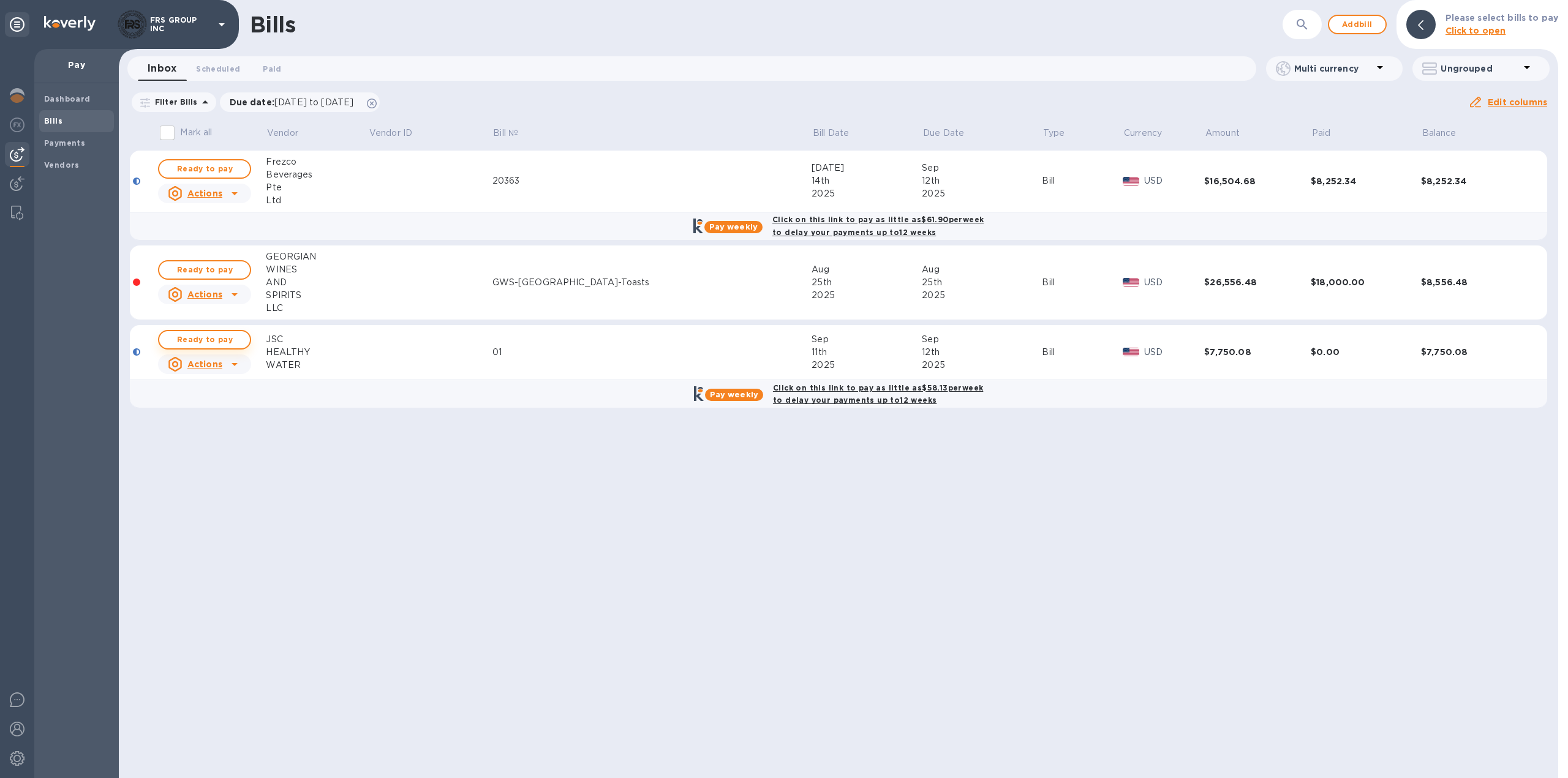
click at [223, 340] on span "Ready to pay" at bounding box center [204, 340] width 71 height 15
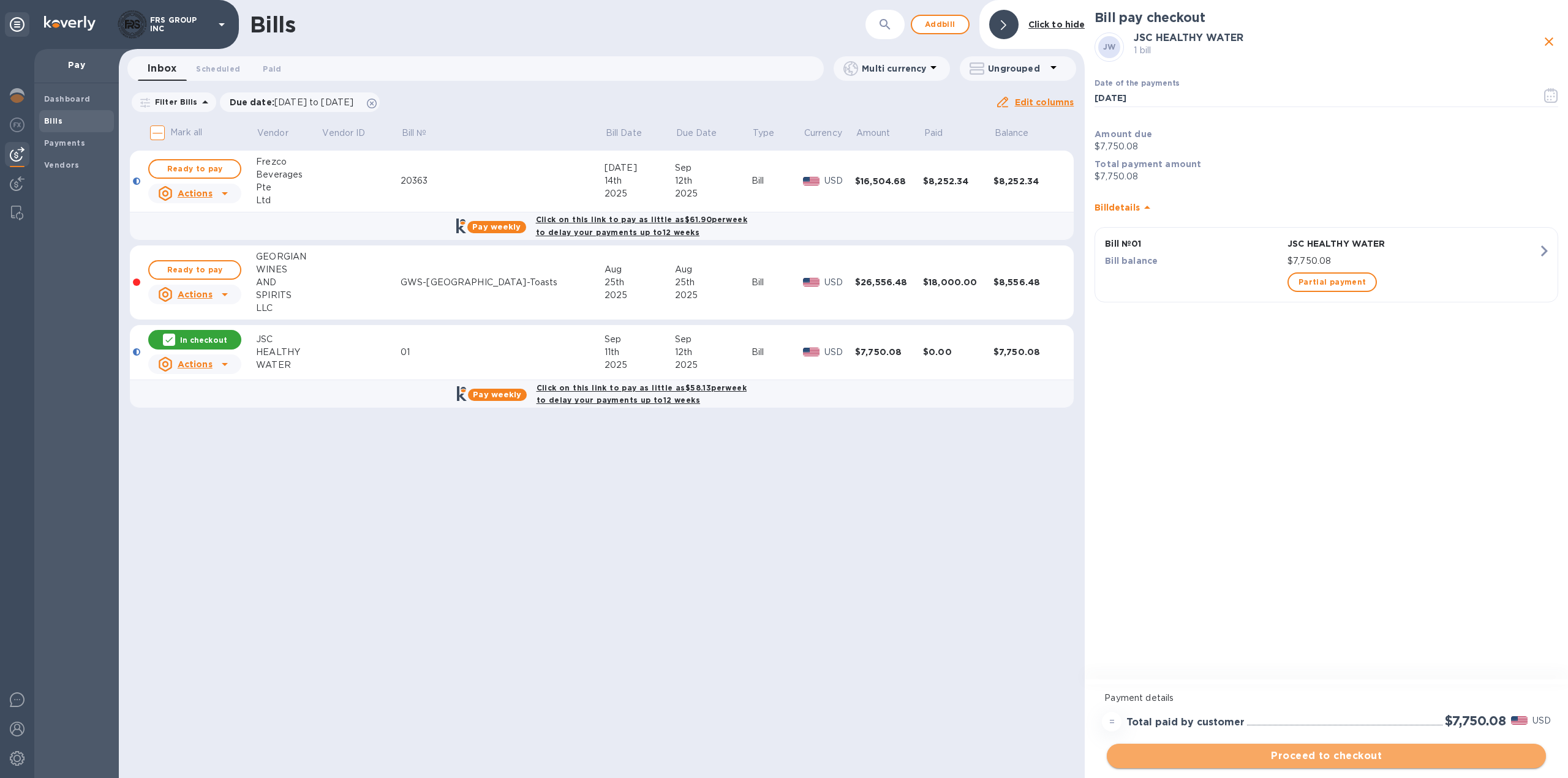
click at [1364, 753] on span "Proceed to checkout" at bounding box center [1326, 756] width 420 height 15
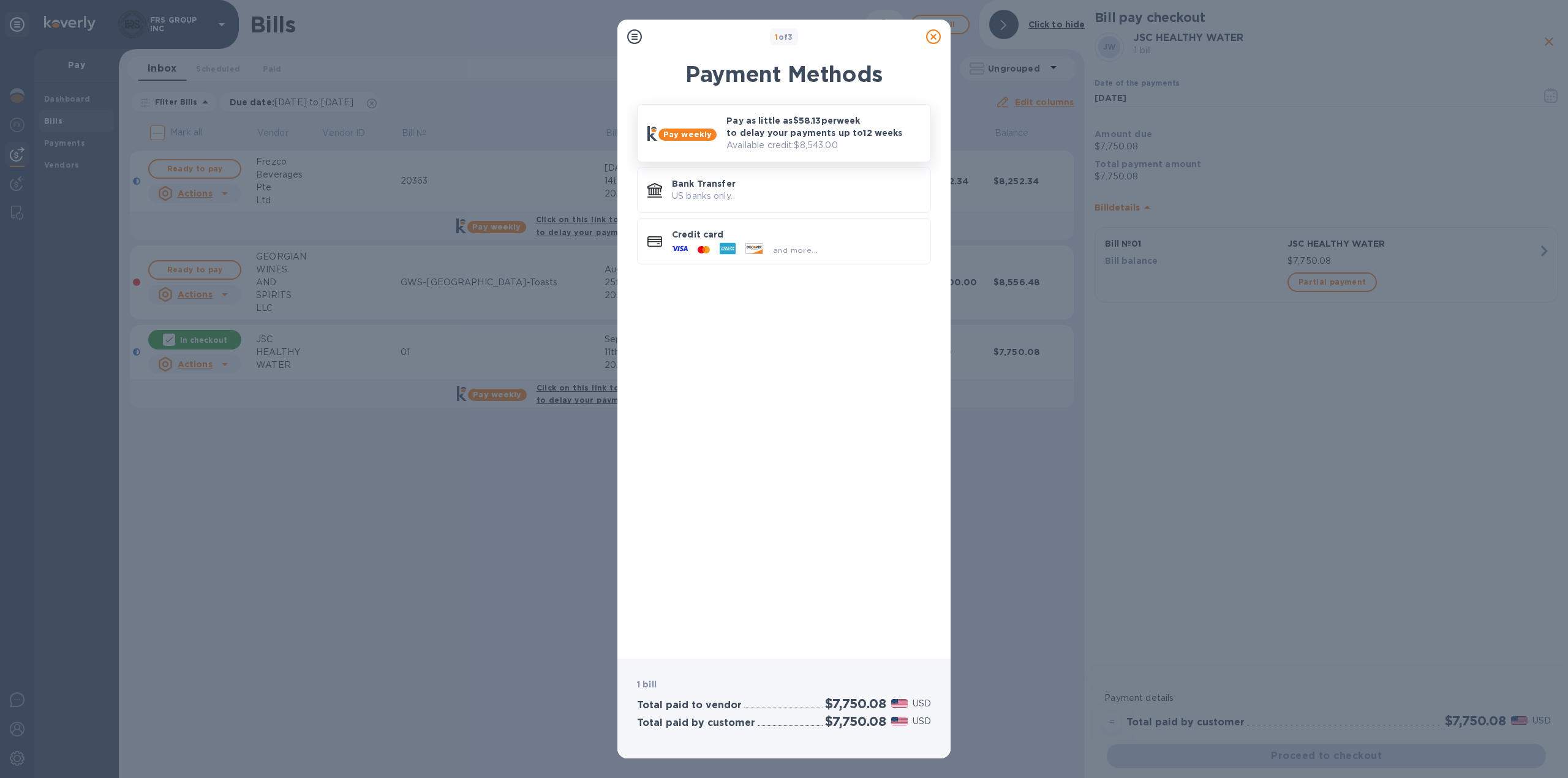
click at [762, 142] on p "Available credit: $8,543.00" at bounding box center [823, 145] width 194 height 13
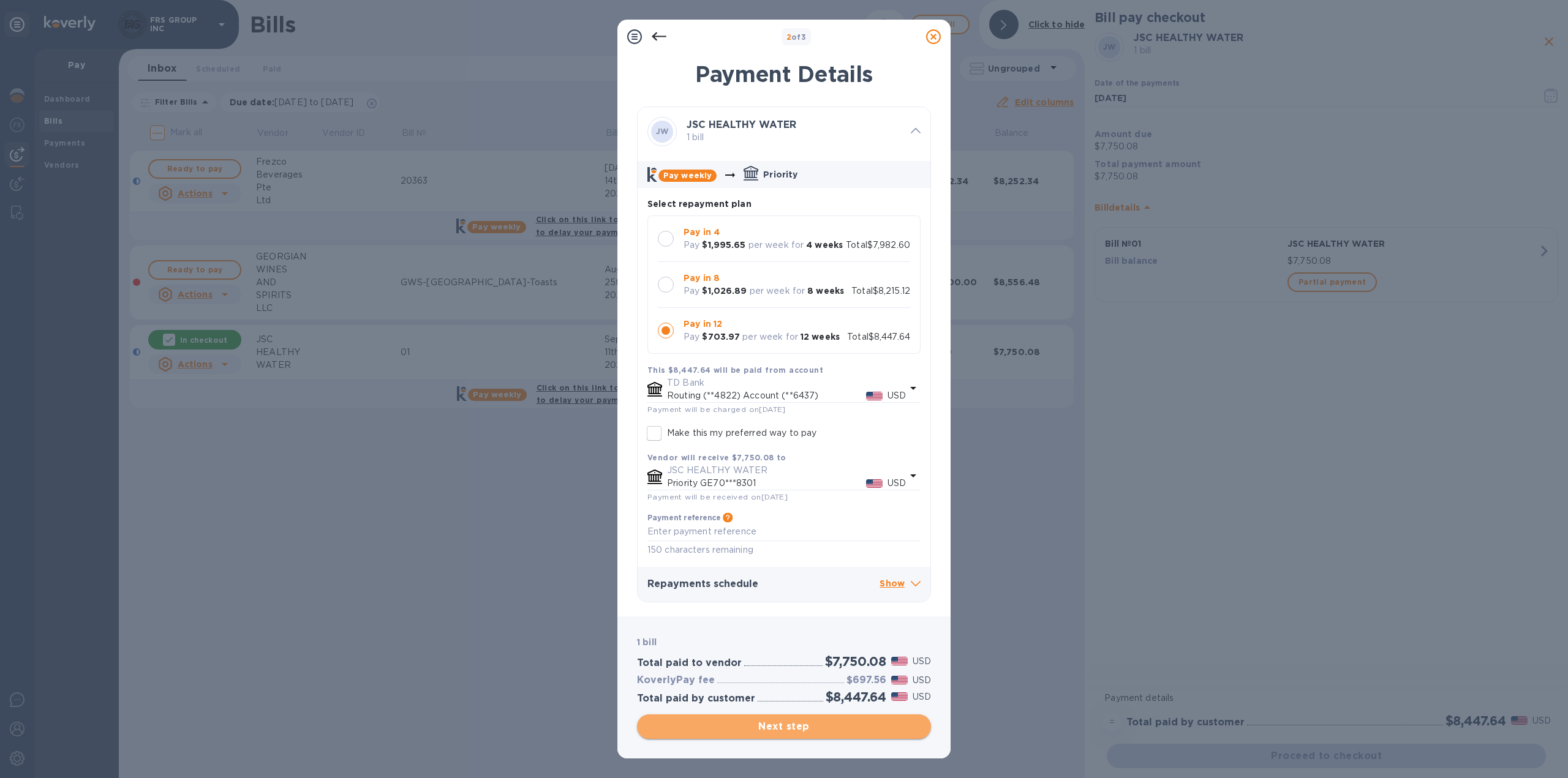
click at [792, 726] on span "Next step" at bounding box center [784, 727] width 274 height 15
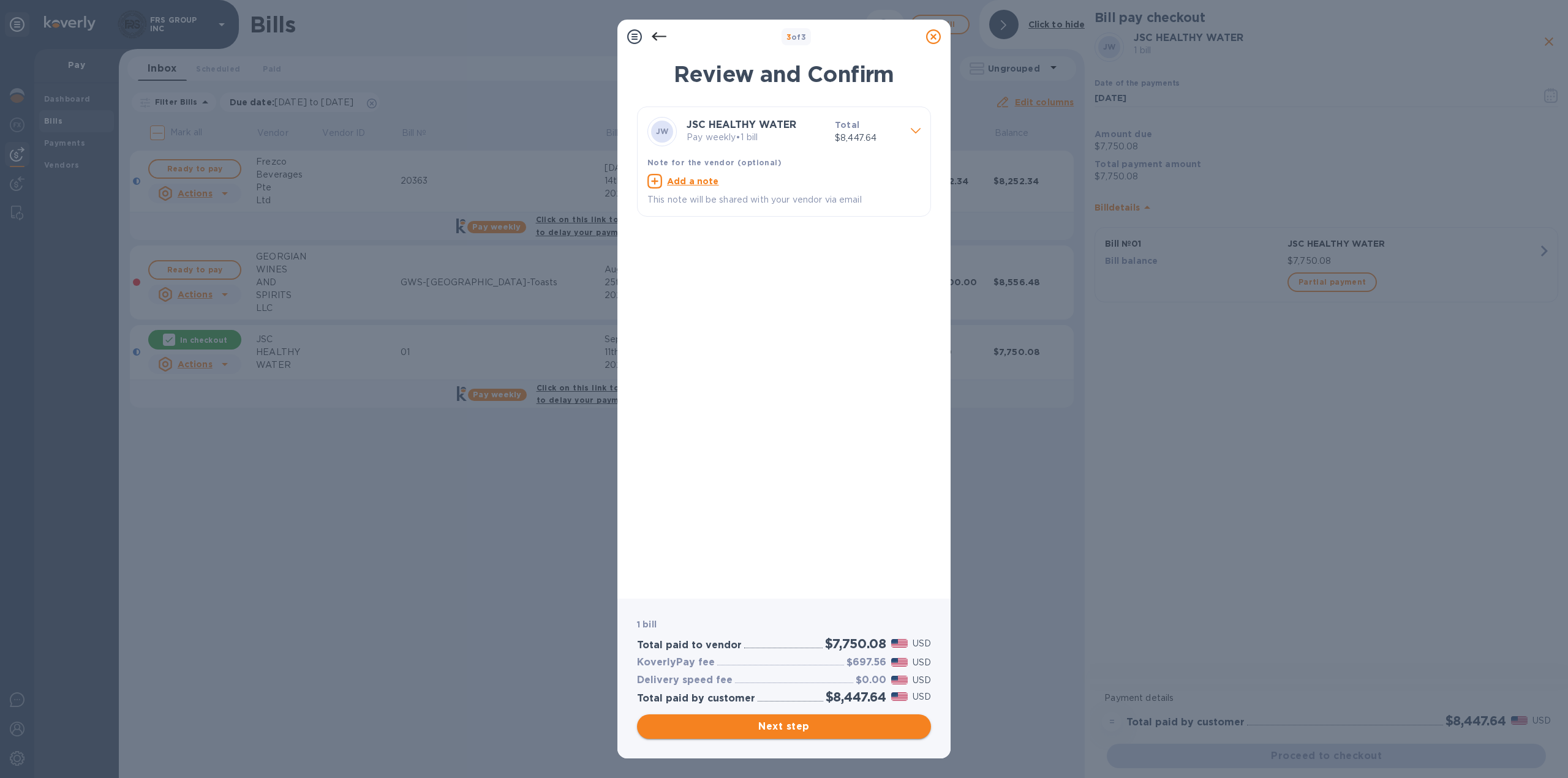
click at [789, 729] on span "Next step" at bounding box center [784, 727] width 274 height 15
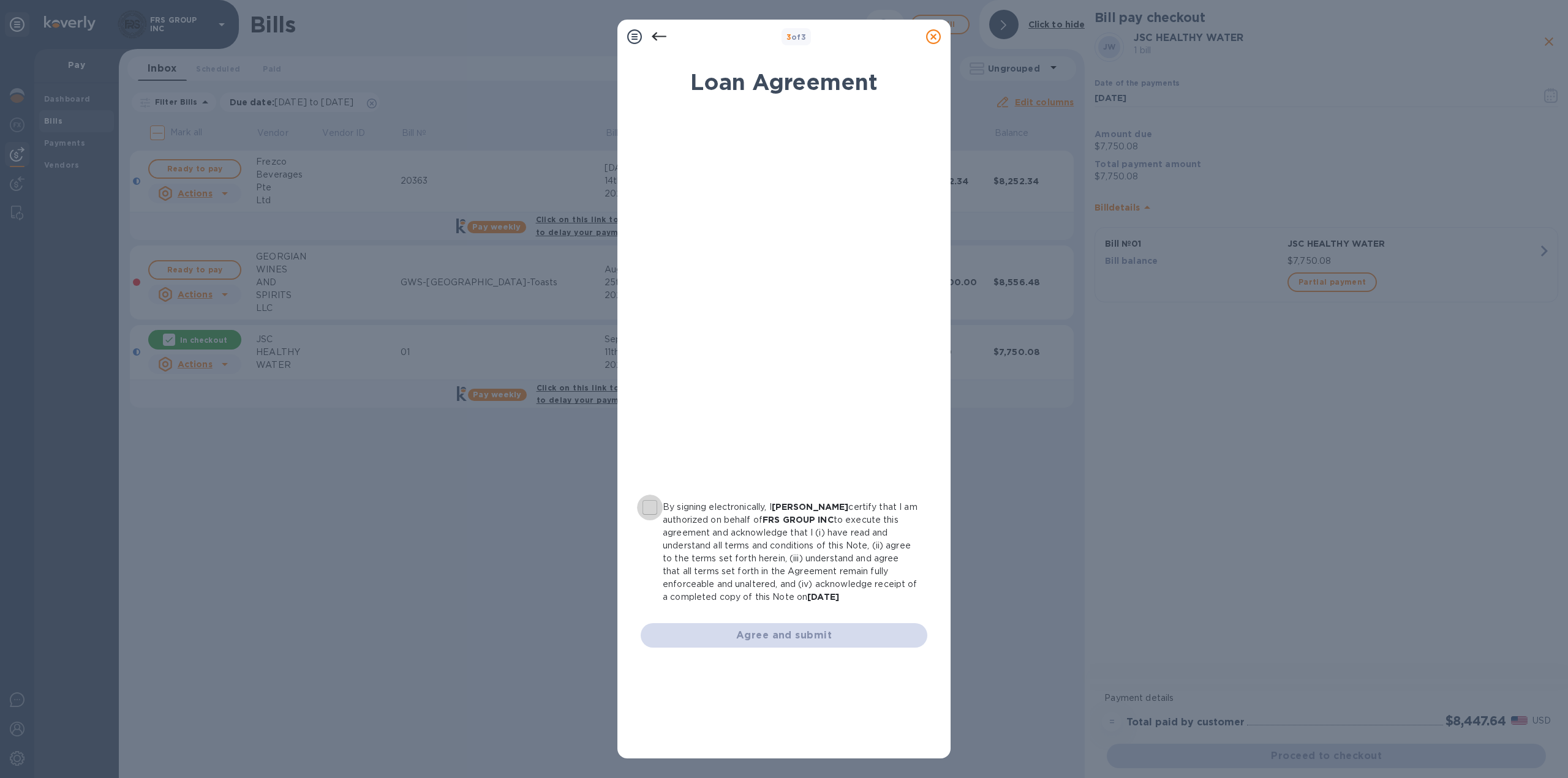
click at [652, 509] on input "By signing electronically, I George Mtchedlishvili certify that I am authorized…" at bounding box center [650, 507] width 26 height 26
checkbox input "true"
click at [804, 633] on span "Agree and submit" at bounding box center [784, 636] width 267 height 15
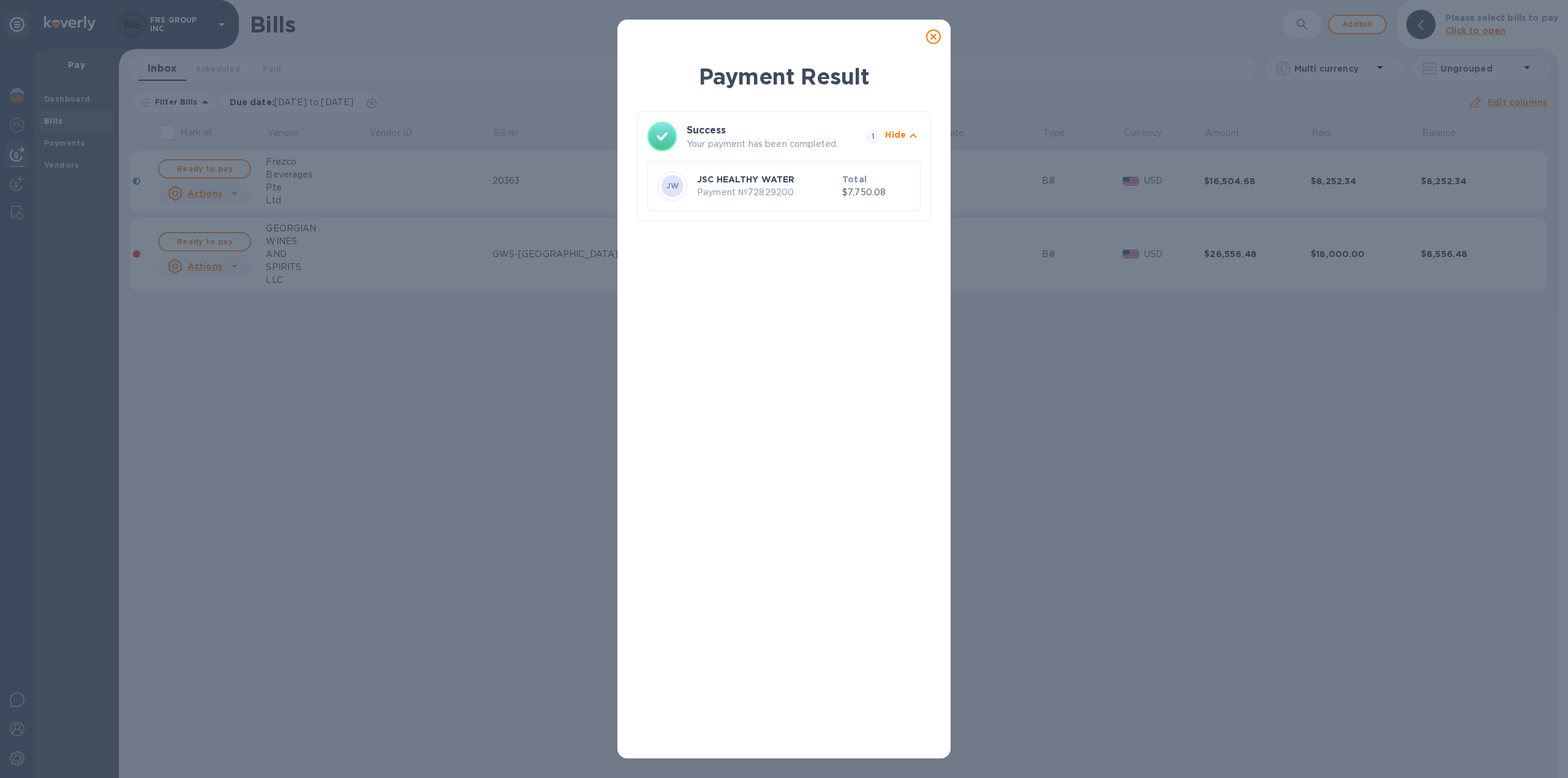
click at [933, 36] on icon at bounding box center [933, 37] width 15 height 15
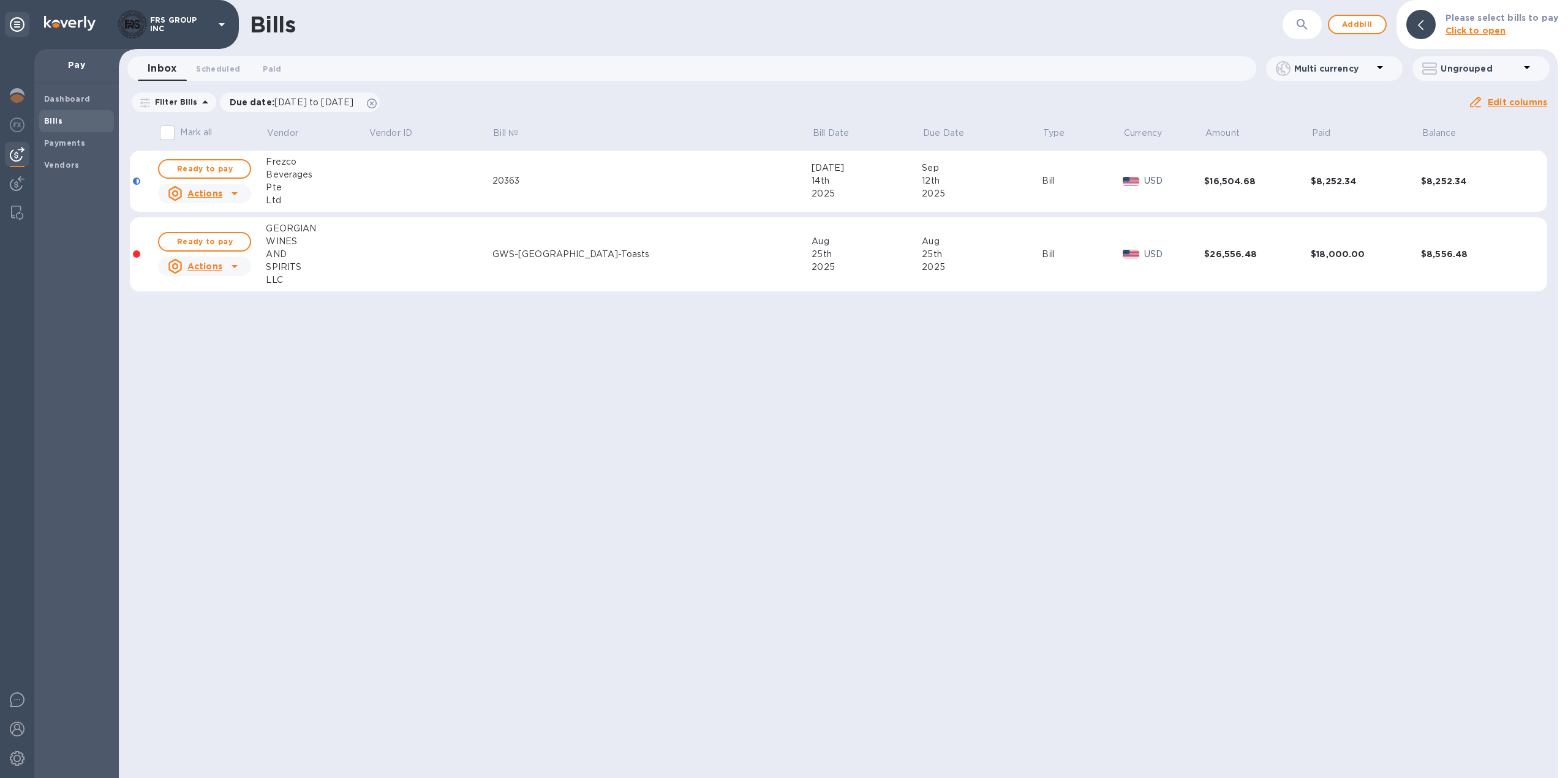
click at [292, 620] on div "Bills ​ Add bill Please select bills to pay Click to open Inbox 0 Scheduled 0 P…" at bounding box center [839, 389] width 1439 height 778
click at [15, 95] on img at bounding box center [17, 95] width 15 height 15
